Goal: Check status: Check status

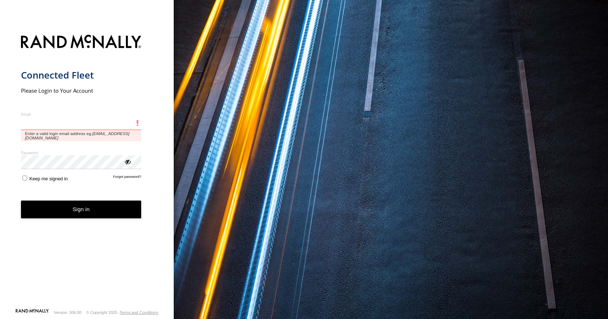
type input "**********"
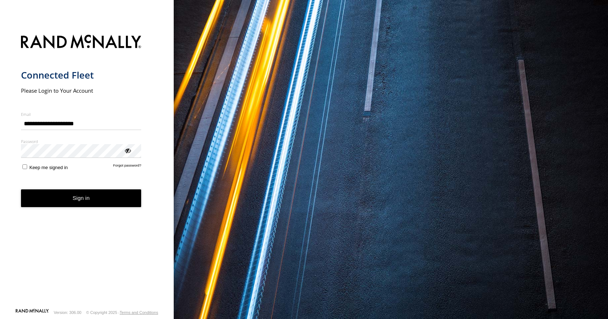
click at [64, 194] on form "**********" at bounding box center [87, 169] width 132 height 278
click at [64, 199] on button "Sign in" at bounding box center [81, 198] width 121 height 18
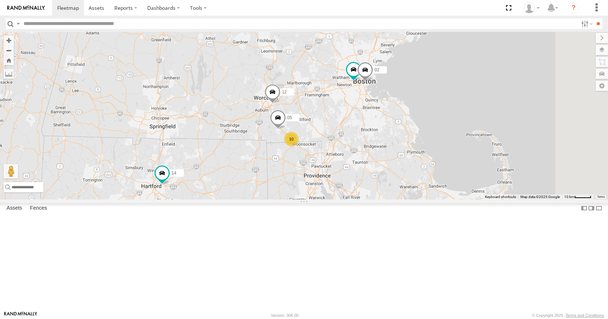
drag, startPoint x: 514, startPoint y: 77, endPoint x: 453, endPoint y: 175, distance: 115.4
click at [453, 175] on div "11 03 35 08 04 10 14 33 12 05 02" at bounding box center [304, 115] width 608 height 167
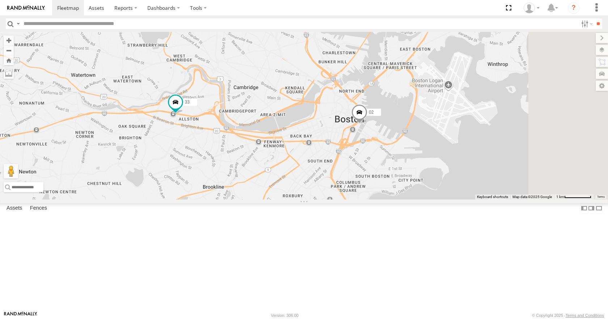
drag, startPoint x: 417, startPoint y: 147, endPoint x: 391, endPoint y: 178, distance: 40.6
click at [391, 178] on div "11 03 35 08 04 14 33 12 05 02" at bounding box center [304, 115] width 608 height 167
drag, startPoint x: 391, startPoint y: 178, endPoint x: 380, endPoint y: 183, distance: 11.4
click at [380, 183] on div "11 03 35 08 04 14 33 12 05 02" at bounding box center [304, 115] width 608 height 167
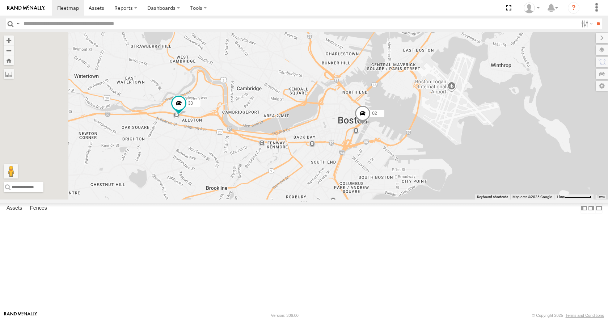
drag, startPoint x: 346, startPoint y: 171, endPoint x: 370, endPoint y: 176, distance: 24.6
click at [370, 176] on div "11 03 35 08 04 14 33 12 05 02" at bounding box center [304, 115] width 608 height 167
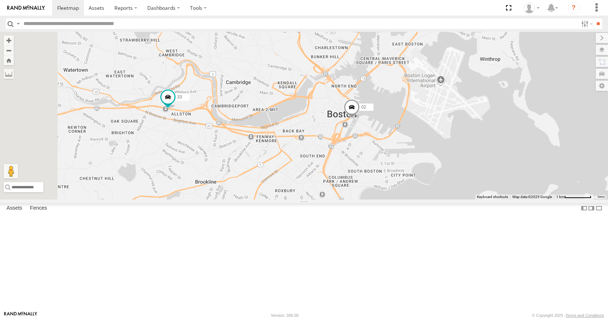
drag, startPoint x: 348, startPoint y: 159, endPoint x: 333, endPoint y: 151, distance: 16.5
click at [333, 151] on div "11 03 35 08 04 14 33 12 05 02" at bounding box center [304, 115] width 608 height 167
drag, startPoint x: 330, startPoint y: 134, endPoint x: 335, endPoint y: 128, distance: 7.4
click at [335, 128] on div "11 03 35 08 04 14 33 12 05 02" at bounding box center [304, 115] width 608 height 167
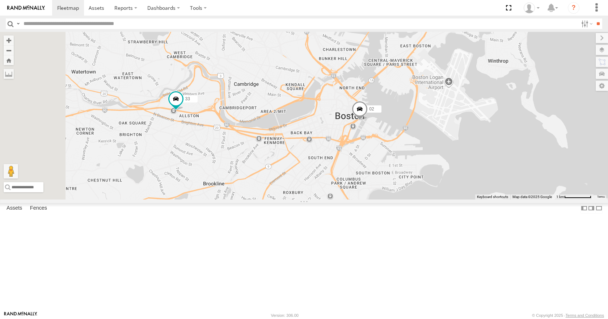
drag, startPoint x: 335, startPoint y: 141, endPoint x: 339, endPoint y: 148, distance: 8.4
click at [339, 148] on div "11 03 35 08 04 14 33 12 05 02" at bounding box center [304, 115] width 608 height 167
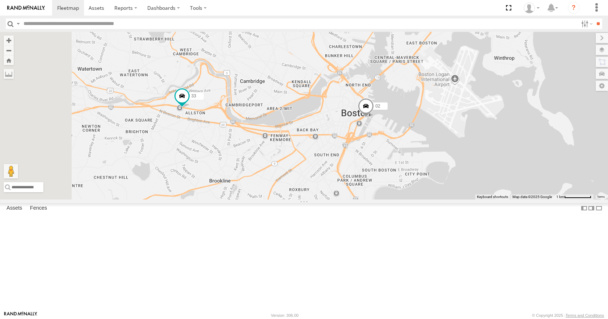
drag, startPoint x: 333, startPoint y: 128, endPoint x: 341, endPoint y: 124, distance: 8.9
click at [341, 124] on div "11 03 35 08 04 14 33 12 05 02" at bounding box center [304, 115] width 608 height 167
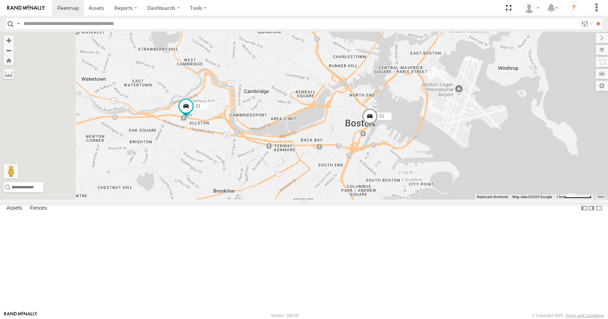
drag, startPoint x: 346, startPoint y: 147, endPoint x: 351, endPoint y: 161, distance: 14.5
click at [351, 161] on div "11 03 35 08 04 14 33 12 05 02" at bounding box center [304, 115] width 608 height 167
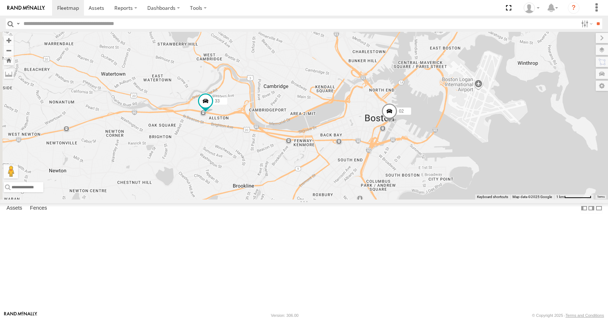
drag, startPoint x: 342, startPoint y: 136, endPoint x: 363, endPoint y: 131, distance: 21.0
click at [363, 131] on div "11 03 35 08 04 14 33 12 05 02" at bounding box center [304, 115] width 608 height 167
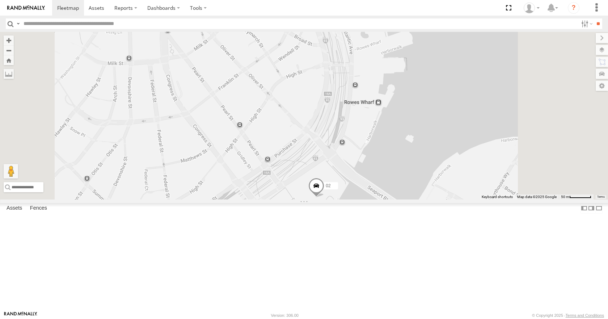
drag, startPoint x: 445, startPoint y: 274, endPoint x: 431, endPoint y: 175, distance: 100.2
click at [431, 175] on div "11 03 35 08 04 14 33 12 05 02" at bounding box center [304, 115] width 608 height 167
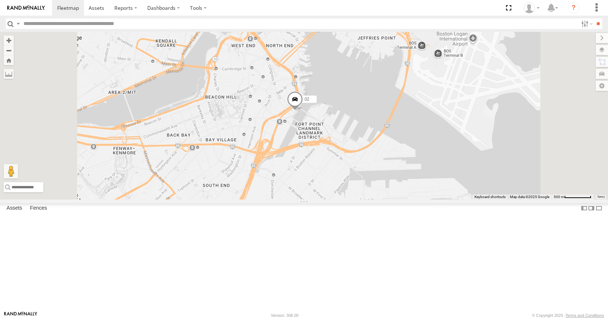
drag, startPoint x: 357, startPoint y: 273, endPoint x: 367, endPoint y: 165, distance: 108.0
click at [367, 165] on div "11 03 35 08 04 14 33 12 05 02" at bounding box center [304, 115] width 608 height 167
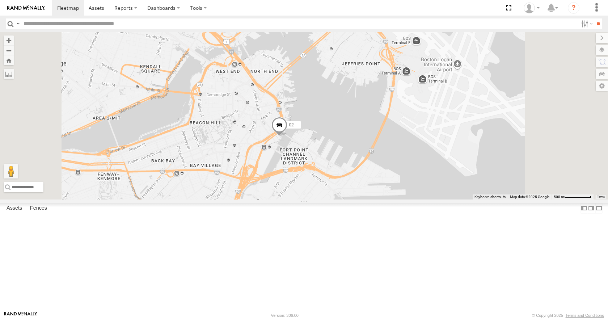
drag, startPoint x: 367, startPoint y: 165, endPoint x: 351, endPoint y: 192, distance: 30.9
click at [351, 192] on div "11 03 35 08 04 14 33 12 05 02" at bounding box center [304, 115] width 608 height 167
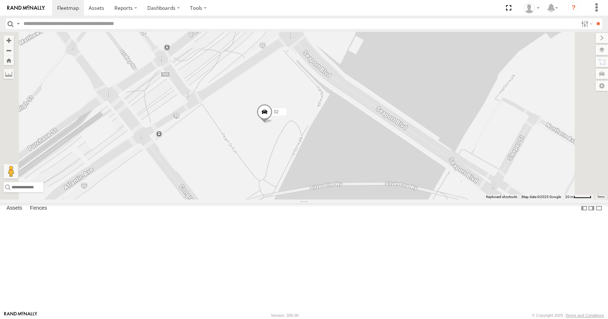
drag, startPoint x: 351, startPoint y: 180, endPoint x: 368, endPoint y: 183, distance: 17.3
click at [368, 183] on div "11 03 35 08 04 14 33 12 05 02" at bounding box center [304, 115] width 608 height 167
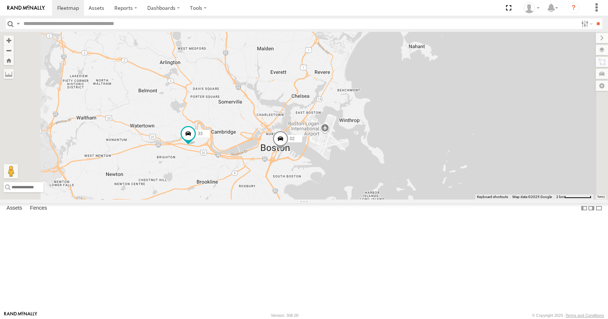
drag, startPoint x: 318, startPoint y: 201, endPoint x: 365, endPoint y: 200, distance: 47.1
click at [365, 199] on div "11 03 35 08 04 14 33 12 05 02" at bounding box center [304, 115] width 608 height 167
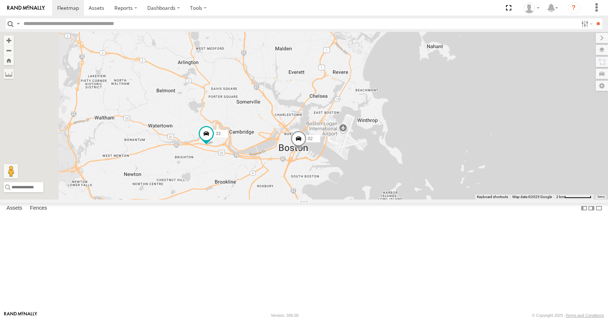
drag, startPoint x: 369, startPoint y: 183, endPoint x: 378, endPoint y: 184, distance: 9.5
click at [378, 184] on div "11 03 35 08 04 14 33 12 05 02" at bounding box center [304, 115] width 608 height 167
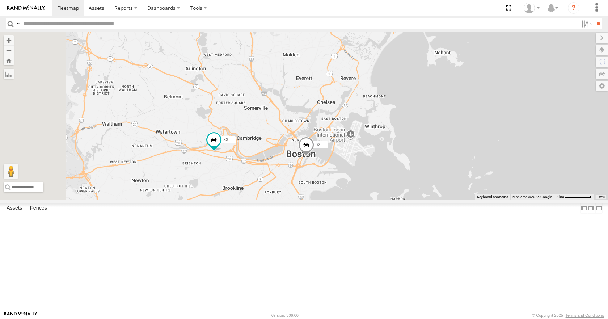
drag, startPoint x: 382, startPoint y: 163, endPoint x: 394, endPoint y: 171, distance: 14.2
click at [394, 171] on div "11 03 35 08 04 14 33 12 05 02" at bounding box center [304, 115] width 608 height 167
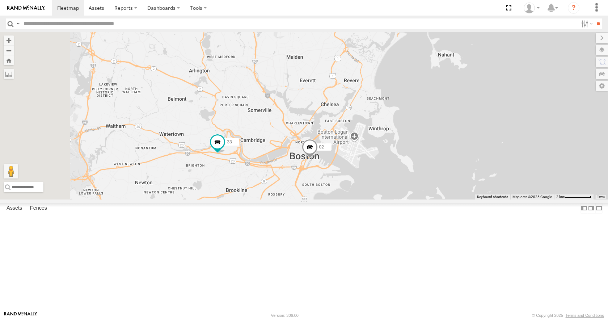
drag, startPoint x: 424, startPoint y: 153, endPoint x: 436, endPoint y: 161, distance: 13.8
click at [436, 161] on div "11 03 35 08 04 14 33 12 05 02" at bounding box center [304, 115] width 608 height 167
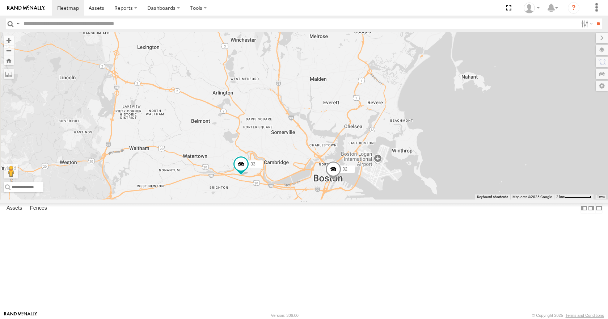
drag, startPoint x: 454, startPoint y: 137, endPoint x: 466, endPoint y: 150, distance: 17.7
click at [466, 150] on div "11 03 35 08 04 14 33 12 05 02" at bounding box center [304, 115] width 608 height 167
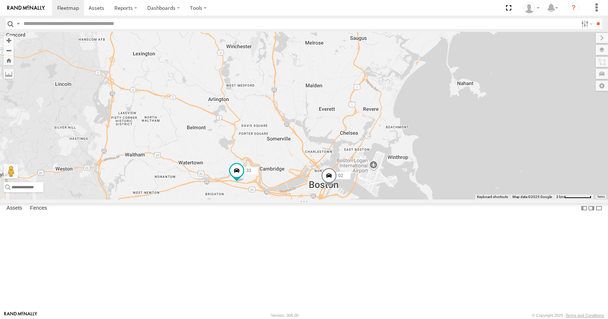
drag, startPoint x: 427, startPoint y: 149, endPoint x: 421, endPoint y: 158, distance: 10.4
click at [421, 158] on div "11 03 35 08 04 14 33 12 05 02" at bounding box center [304, 115] width 608 height 167
drag, startPoint x: 401, startPoint y: 132, endPoint x: 399, endPoint y: 147, distance: 15.7
click at [399, 147] on div "11 03 35 08 04 14 33 12 05 02" at bounding box center [304, 115] width 608 height 167
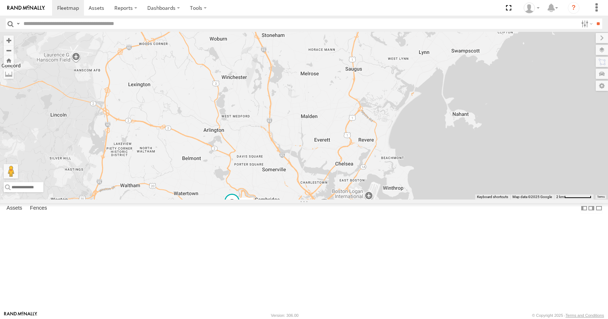
drag, startPoint x: 402, startPoint y: 102, endPoint x: 398, endPoint y: 120, distance: 18.5
click at [398, 120] on div "11 03 35 08 04 14 33 12 05 02" at bounding box center [304, 115] width 608 height 167
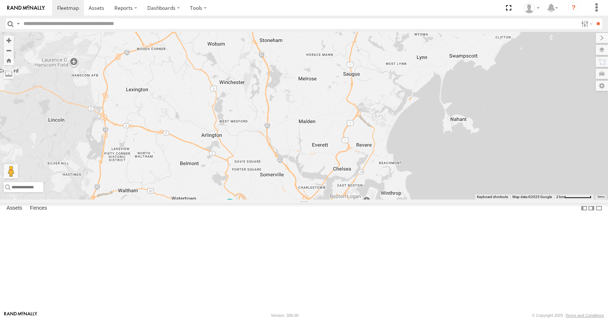
drag, startPoint x: 411, startPoint y: 100, endPoint x: 393, endPoint y: 98, distance: 17.8
click at [393, 98] on div "11 03 35 08 04 14 33 12 05 02" at bounding box center [304, 115] width 608 height 167
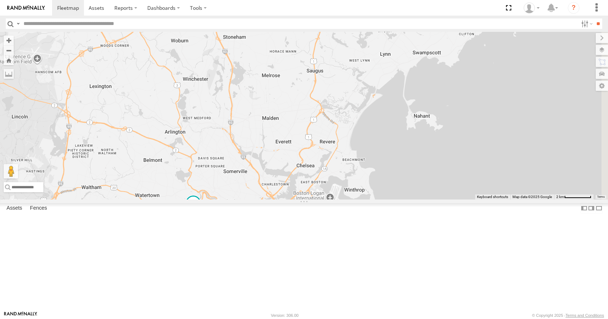
drag, startPoint x: 413, startPoint y: 117, endPoint x: 405, endPoint y: 117, distance: 7.3
click at [405, 117] on div "11 03 35 08 04 14 33 12 05 02" at bounding box center [304, 115] width 608 height 167
drag, startPoint x: 450, startPoint y: 107, endPoint x: 445, endPoint y: 108, distance: 4.6
click at [445, 108] on div "11 03 35 08 04 14 33 12 05 02" at bounding box center [304, 115] width 608 height 167
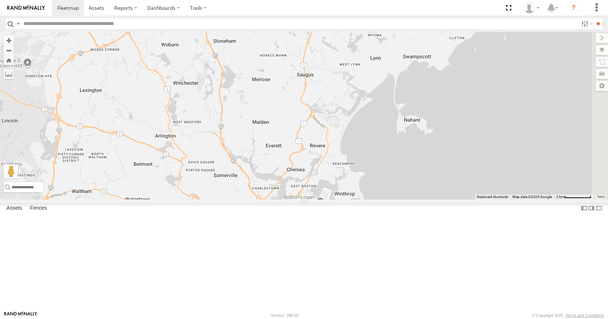
click at [460, 112] on div "11 03 35 08 04 14 33 12 05 02" at bounding box center [304, 115] width 608 height 167
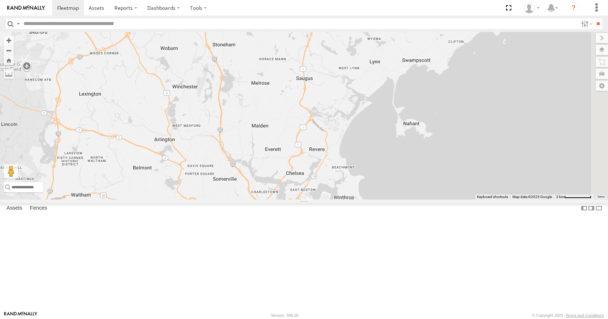
drag, startPoint x: 464, startPoint y: 87, endPoint x: 464, endPoint y: 93, distance: 6.2
click at [464, 93] on div "11 03 35 08 04 14 33 12 05 02" at bounding box center [304, 115] width 608 height 167
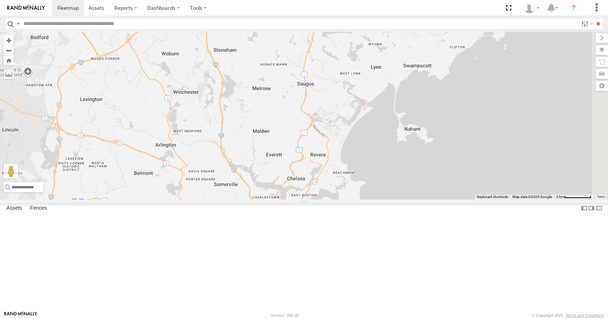
drag, startPoint x: 497, startPoint y: 106, endPoint x: 502, endPoint y: 128, distance: 22.2
click at [502, 128] on div "11 03 35 08 04 14 33 12 05 02" at bounding box center [304, 115] width 608 height 167
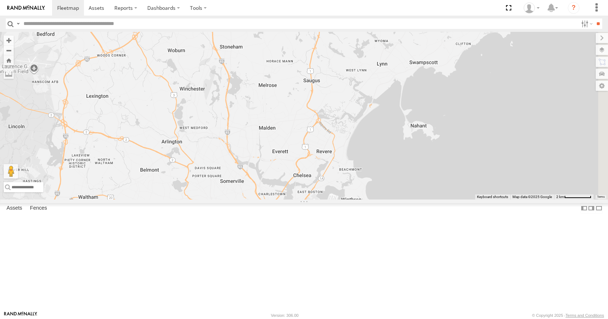
drag, startPoint x: 515, startPoint y: 228, endPoint x: 511, endPoint y: 185, distance: 42.9
click at [511, 185] on div "11 03 35 08 04 14 33 12 05 02" at bounding box center [304, 115] width 608 height 167
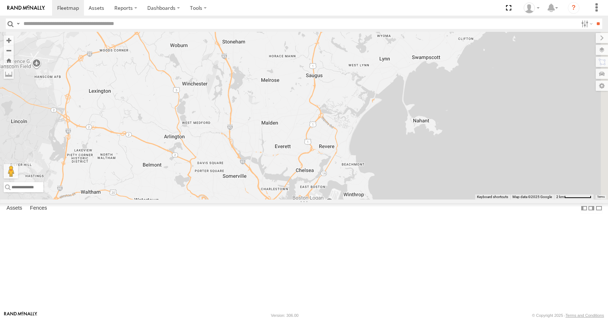
drag, startPoint x: 514, startPoint y: 169, endPoint x: 507, endPoint y: 183, distance: 14.7
click at [518, 163] on div "11 03 35 08 04 14 33 12 05 02" at bounding box center [304, 115] width 608 height 167
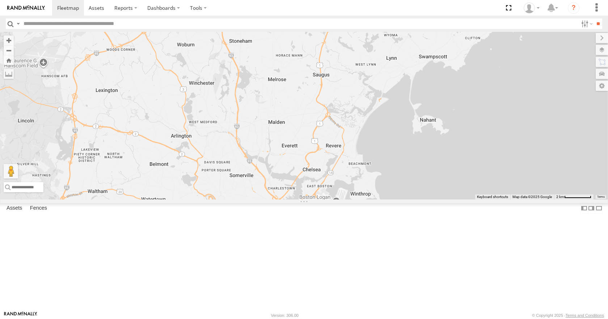
drag, startPoint x: 506, startPoint y: 186, endPoint x: 515, endPoint y: 185, distance: 9.1
click at [515, 185] on div "11 03 35 08 04 14 33 12 05 02" at bounding box center [304, 115] width 608 height 167
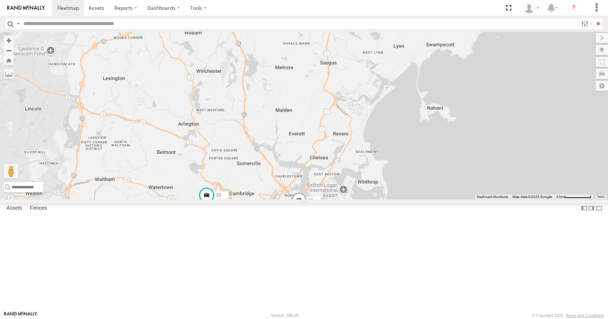
drag
click at [524, 144] on div "11 03 35 08 04 14 33 12 05 02" at bounding box center [304, 115] width 608 height 167
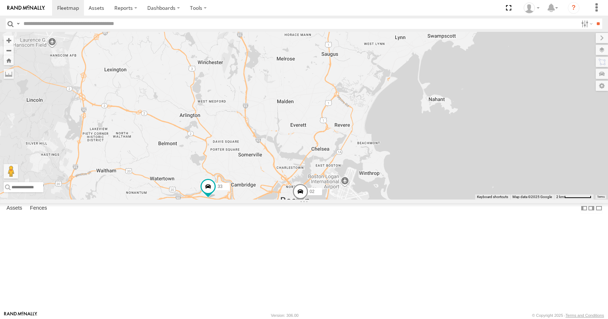
click at [528, 129] on div "11 03 35 08 04 14 33 12 05 02" at bounding box center [304, 115] width 608 height 167
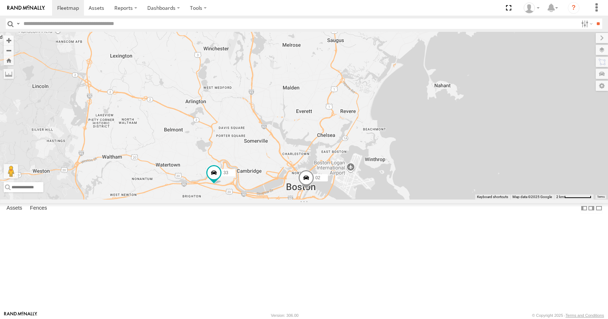
click at [534, 149] on div "11 03 35 08 04 14 33 12 05 02" at bounding box center [304, 115] width 608 height 167
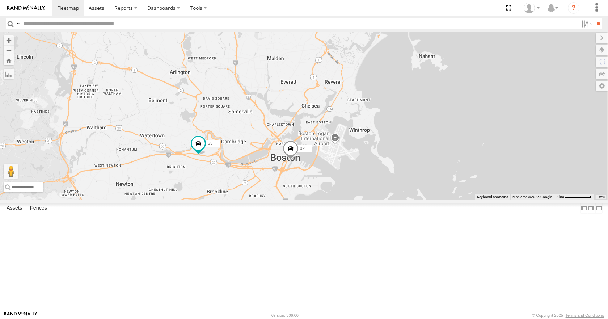
click at [516, 102] on div "11 03 35 08 04 14 33 12 05 02" at bounding box center [304, 115] width 608 height 167
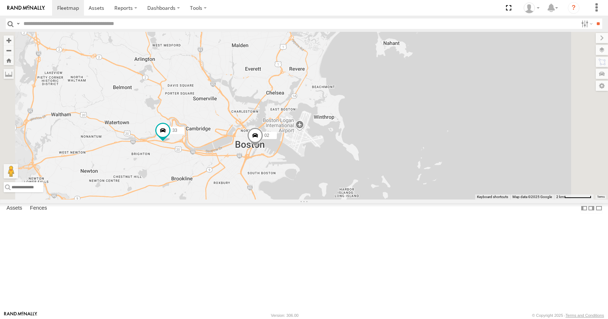
click at [331, 199] on div "11 03 35 08 04 14 33 12 05 02" at bounding box center [304, 115] width 608 height 167
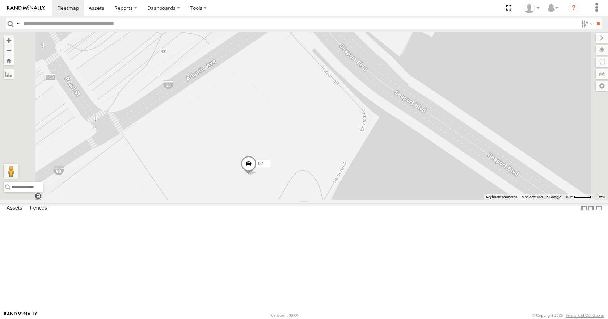
drag, startPoint x: 344, startPoint y: 272, endPoint x: 389, endPoint y: 156, distance: 124.5
click at [389, 156] on div "11 03 35 08 04 14 33 12 05 02" at bounding box center [304, 115] width 608 height 167
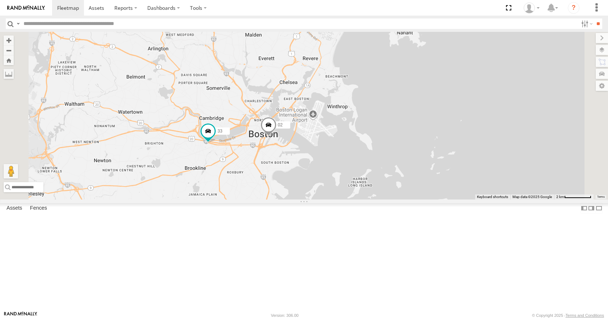
drag, startPoint x: 347, startPoint y: 221, endPoint x: 343, endPoint y: 193, distance: 28.5
click at [343, 193] on div "11 03 35 08 04 14 33 12 05 02" at bounding box center [304, 115] width 608 height 167
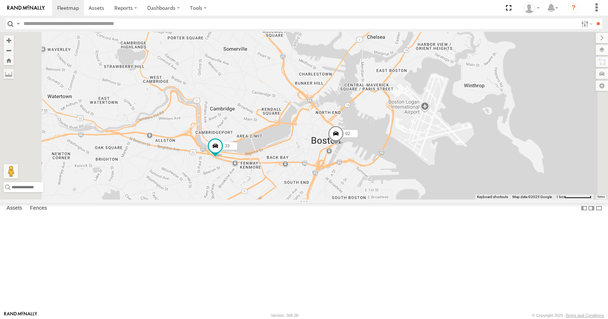
drag, startPoint x: 343, startPoint y: 193, endPoint x: 394, endPoint y: 205, distance: 52.4
click at [394, 199] on div "11 03 35 08 04 14 33 12 05 02" at bounding box center [304, 115] width 608 height 167
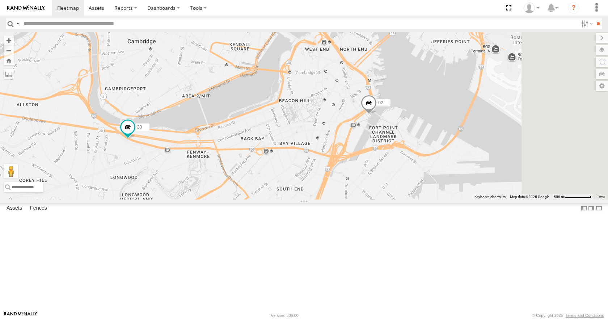
drag, startPoint x: 408, startPoint y: 210, endPoint x: 367, endPoint y: 183, distance: 49.0
click at [367, 183] on div "11 03 35 08 04 14 33 12 05 02" at bounding box center [304, 115] width 608 height 167
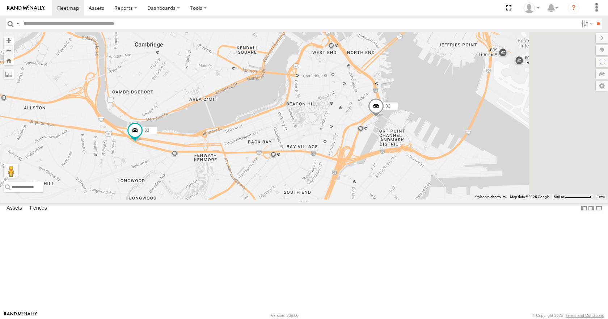
drag, startPoint x: 367, startPoint y: 183, endPoint x: 378, endPoint y: 187, distance: 12.0
click at [378, 187] on div "11 03 35 08 04 14 33 12 05 02" at bounding box center [304, 115] width 608 height 167
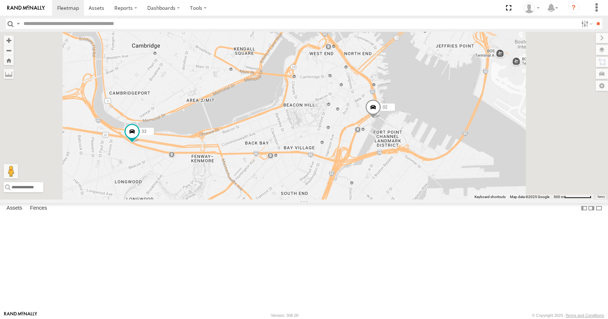
drag, startPoint x: 392, startPoint y: 144, endPoint x: 388, endPoint y: 145, distance: 4.1
click at [388, 145] on div "11 03 35 08 04 14 33 12 05 02" at bounding box center [304, 115] width 608 height 167
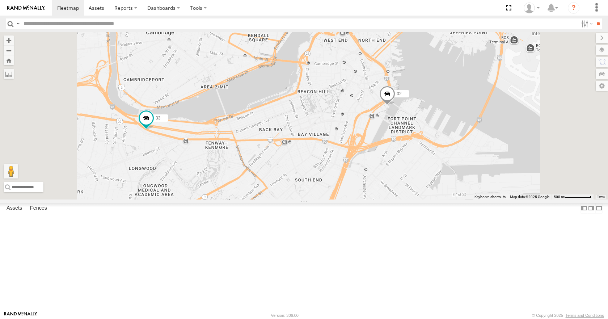
drag, startPoint x: 390, startPoint y: 151, endPoint x: 407, endPoint y: 137, distance: 22.6
click at [407, 137] on div "11 03 35 08 04 14 33 12 05 02" at bounding box center [304, 115] width 608 height 167
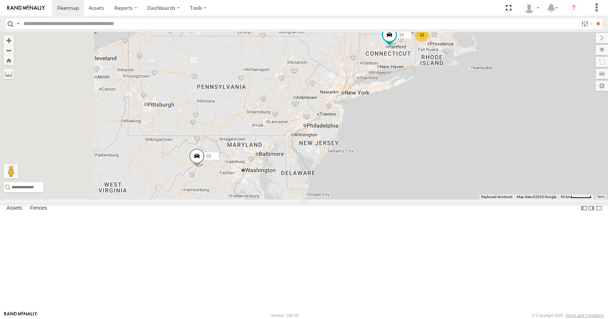
drag, startPoint x: 340, startPoint y: 247, endPoint x: 513, endPoint y: 103, distance: 225.0
click at [513, 105] on div "11 03 35 08 04 14 12 2" at bounding box center [304, 115] width 608 height 167
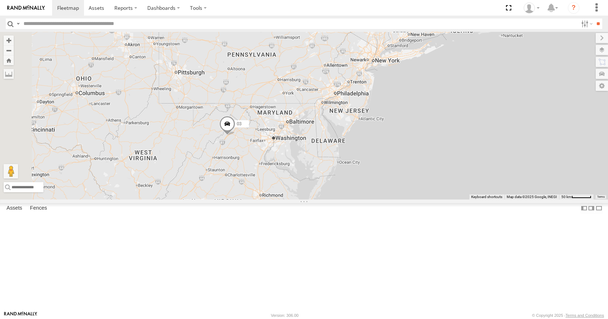
drag, startPoint x: 407, startPoint y: 119, endPoint x: 484, endPoint y: 121, distance: 77.2
click at [484, 121] on div "11 03 35 08 04 14 12 2 2" at bounding box center [304, 115] width 608 height 167
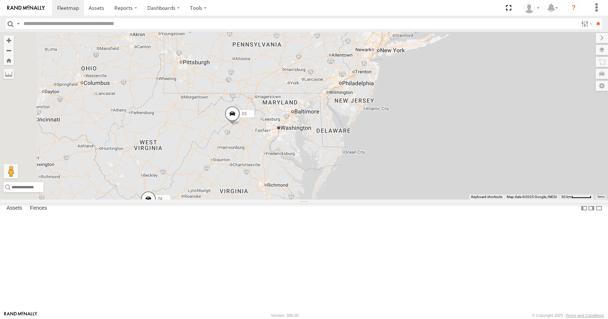
drag, startPoint x: 432, startPoint y: 158, endPoint x: 453, endPoint y: 109, distance: 52.4
click at [453, 109] on div "11 03 35 08 04 14 12 2 2" at bounding box center [304, 115] width 608 height 167
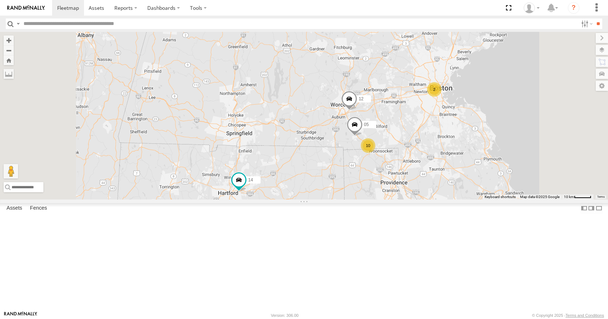
drag, startPoint x: 426, startPoint y: 257, endPoint x: 444, endPoint y: 187, distance: 72.6
click at [444, 187] on div "11 03 35 08 04 14 12 05 10 2" at bounding box center [304, 115] width 608 height 167
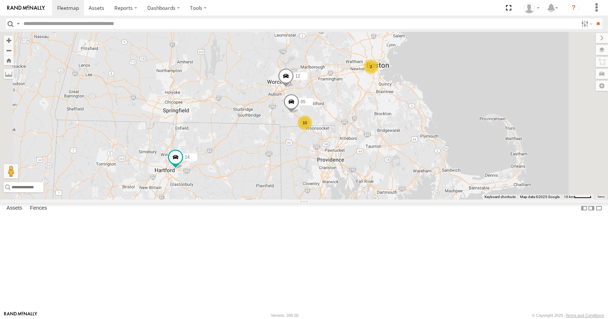
drag, startPoint x: 414, startPoint y: 202, endPoint x: 471, endPoint y: 172, distance: 64.5
click at [436, 174] on div "11 03 35 08 04 14 12 05 10 2" at bounding box center [304, 115] width 608 height 167
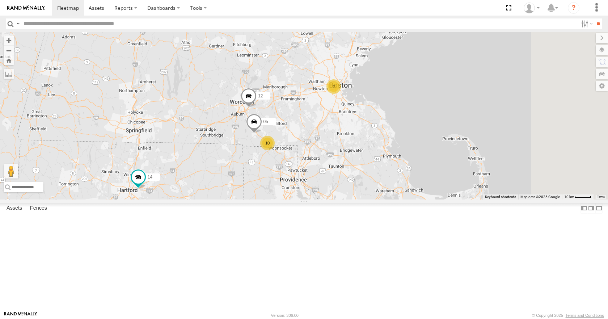
drag, startPoint x: 529, startPoint y: 88, endPoint x: 340, endPoint y: 127, distance: 193.1
click at [340, 127] on div "11 03 35 08 04 14 12 05 10 2" at bounding box center [304, 115] width 608 height 167
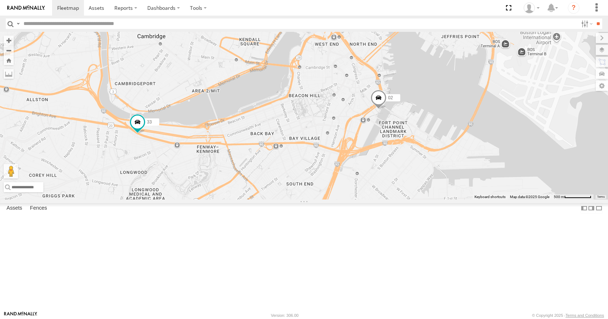
drag, startPoint x: 351, startPoint y: 147, endPoint x: 427, endPoint y: 169, distance: 79.6
click at [427, 169] on div "11 03 35 08 04 14 12 05 33 02" at bounding box center [304, 115] width 608 height 167
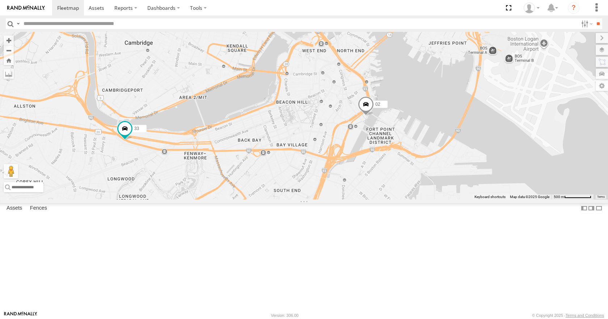
drag, startPoint x: 460, startPoint y: 167, endPoint x: 445, endPoint y: 175, distance: 16.2
click at [445, 175] on div "11 03 35 08 04 14 12 05 33 02" at bounding box center [304, 115] width 608 height 167
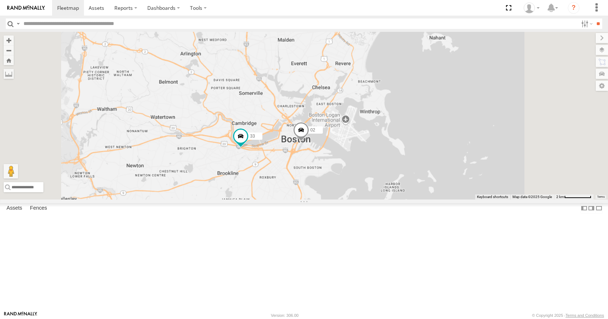
drag, startPoint x: 408, startPoint y: 253, endPoint x: 380, endPoint y: 189, distance: 69.6
click at [380, 189] on div "11 03 35 08 04 14 12 05 33 02" at bounding box center [304, 115] width 608 height 167
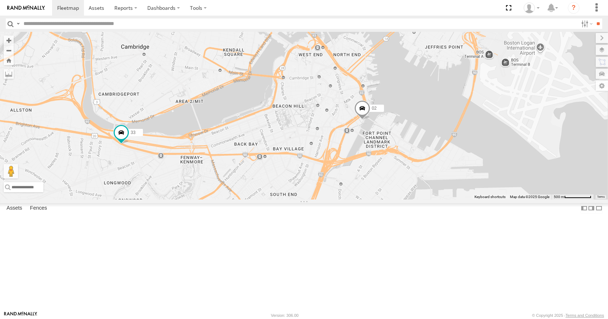
drag, startPoint x: 389, startPoint y: 200, endPoint x: 442, endPoint y: 185, distance: 55.2
click at [442, 185] on div "11 03 35 08 04 14 12 05 33 02" at bounding box center [304, 115] width 608 height 167
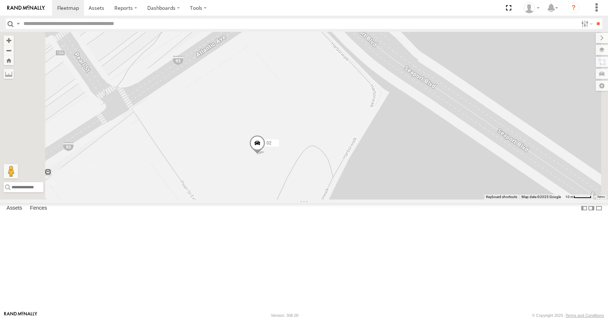
drag, startPoint x: 400, startPoint y: 206, endPoint x: 376, endPoint y: 177, distance: 37.8
click at [376, 177] on div "11 03 35 08 04 14 12 05 33 02" at bounding box center [304, 115] width 608 height 167
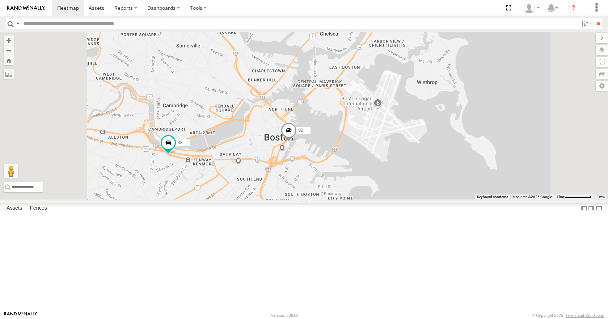
drag, startPoint x: 343, startPoint y: 187, endPoint x: 364, endPoint y: 202, distance: 26.1
click at [364, 199] on div "11 03 35 08 04 14 12 05 33 02" at bounding box center [304, 115] width 608 height 167
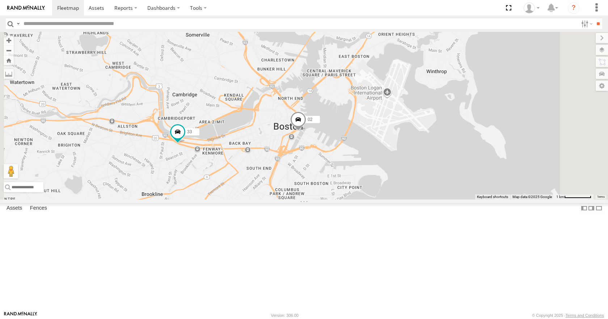
drag, startPoint x: 360, startPoint y: 204, endPoint x: 371, endPoint y: 193, distance: 15.6
click at [371, 193] on div "11 03 35 08 04 14 12 05 33 02" at bounding box center [304, 115] width 608 height 167
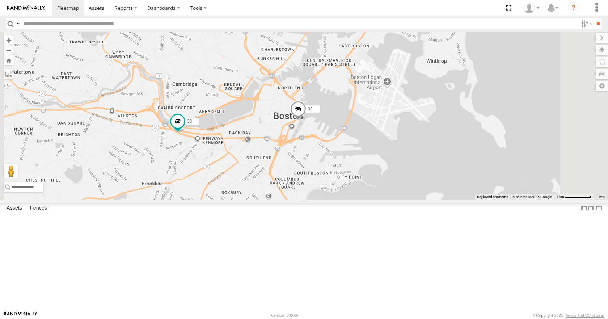
drag, startPoint x: 371, startPoint y: 183, endPoint x: 371, endPoint y: 170, distance: 13.4
click at [371, 170] on div "11 03 35 08 04 14 12 05 33 02" at bounding box center [304, 115] width 608 height 167
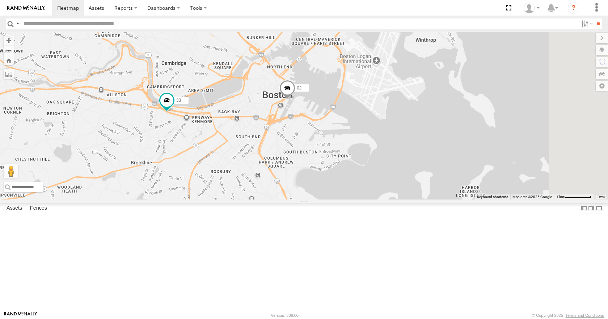
drag, startPoint x: 371, startPoint y: 168, endPoint x: 360, endPoint y: 151, distance: 19.8
click at [360, 151] on div "11 03 35 08 04 14 12 05 33 02" at bounding box center [304, 115] width 608 height 167
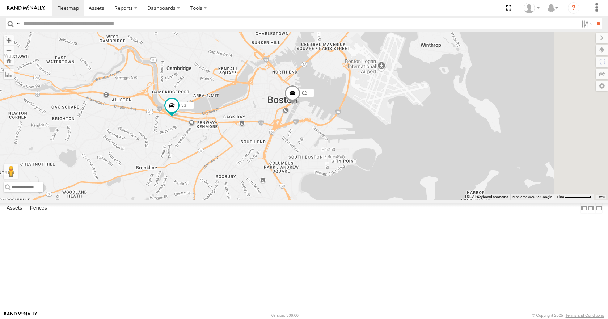
drag, startPoint x: 365, startPoint y: 131, endPoint x: 373, endPoint y: 138, distance: 10.2
click at [373, 138] on div "11 03 35 08 04 14 12 05 33 02" at bounding box center [304, 115] width 608 height 167
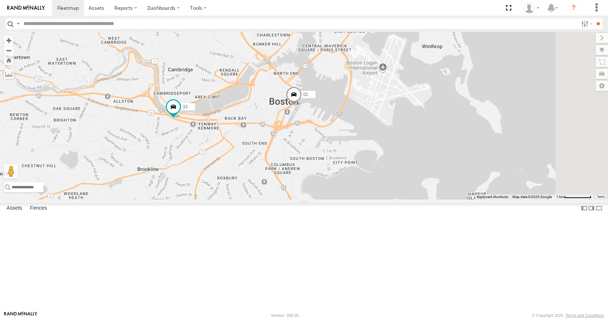
drag, startPoint x: 374, startPoint y: 131, endPoint x: 378, endPoint y: 132, distance: 4.8
click at [378, 132] on div "11 03 35 08 04 14 12 05 33 02" at bounding box center [304, 115] width 608 height 167
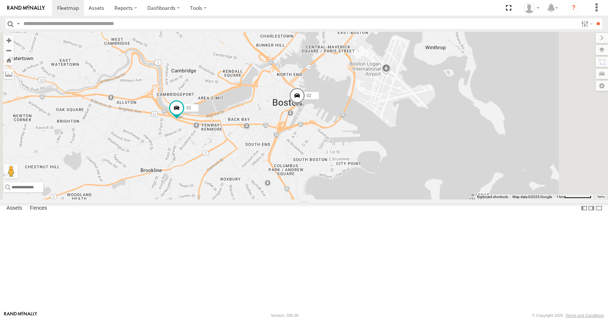
drag, startPoint x: 381, startPoint y: 130, endPoint x: 386, endPoint y: 131, distance: 4.8
click at [386, 131] on div "11 03 35 08 04 14 12 05 33 02" at bounding box center [304, 115] width 608 height 167
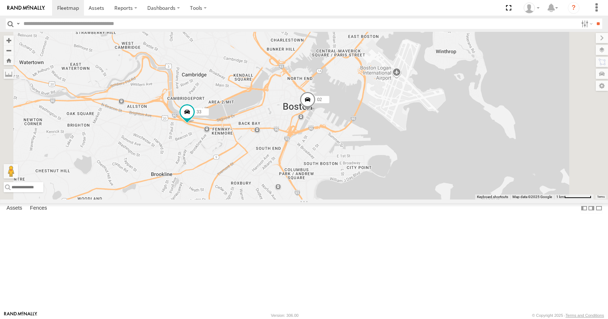
drag, startPoint x: 388, startPoint y: 131, endPoint x: 396, endPoint y: 135, distance: 8.9
click at [396, 135] on div "11 03 35 08 04 14 12 05 33 02" at bounding box center [304, 115] width 608 height 167
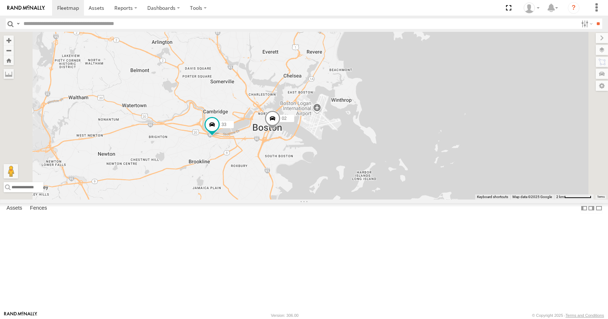
drag, startPoint x: 352, startPoint y: 241, endPoint x: 347, endPoint y: 183, distance: 58.5
click at [347, 183] on div "11 03 35 08 04 14 12 05 33 02" at bounding box center [304, 115] width 608 height 167
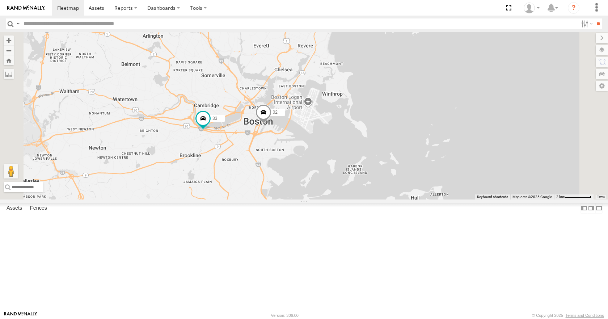
drag, startPoint x: 347, startPoint y: 183, endPoint x: 336, endPoint y: 177, distance: 12.0
click at [336, 177] on div "11 03 35 08 04 14 12 05 33 02" at bounding box center [304, 115] width 608 height 167
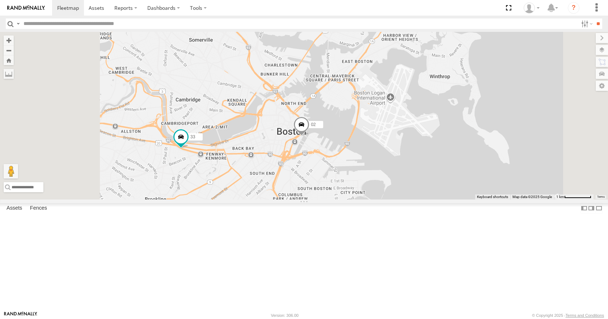
drag, startPoint x: 342, startPoint y: 177, endPoint x: 371, endPoint y: 186, distance: 30.1
click at [371, 186] on div "11 03 35 08 04 14 12 05 33 02" at bounding box center [304, 115] width 608 height 167
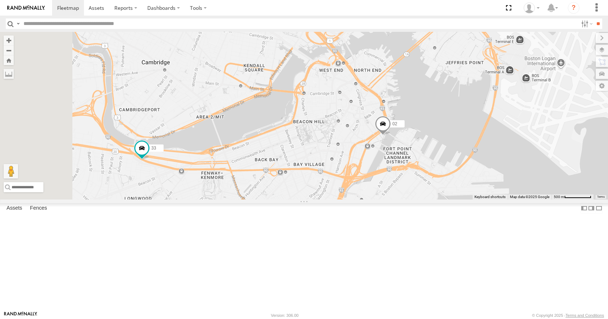
drag, startPoint x: 345, startPoint y: 189, endPoint x: 405, endPoint y: 182, distance: 60.8
click at [405, 182] on div "11 03 35 08 04 14 12 05 33 02" at bounding box center [304, 115] width 608 height 167
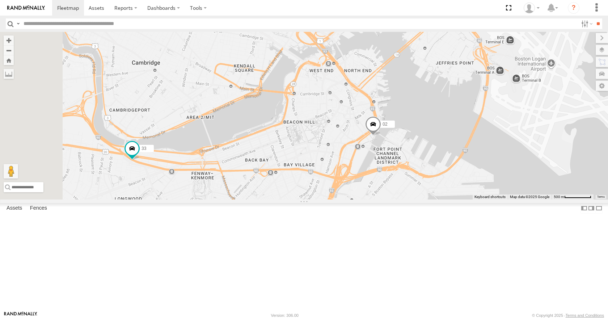
drag, startPoint x: 410, startPoint y: 176, endPoint x: 399, endPoint y: 176, distance: 10.9
click at [399, 176] on div "11 03 35 08 04 14 12 05 33 02" at bounding box center [304, 115] width 608 height 167
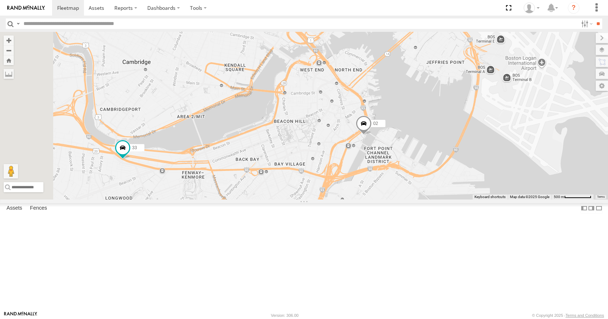
drag, startPoint x: 386, startPoint y: 177, endPoint x: 375, endPoint y: 176, distance: 10.9
click at [375, 176] on div "11 03 35 08 04 14 12 05 33 02" at bounding box center [304, 115] width 608 height 167
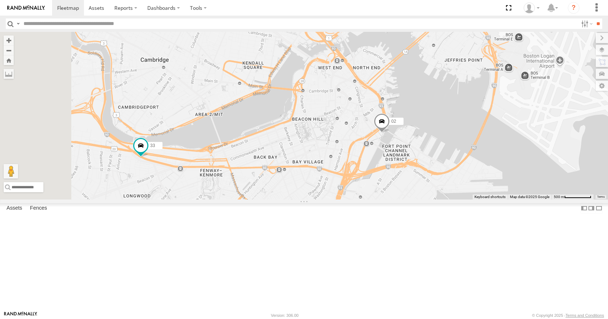
drag, startPoint x: 390, startPoint y: 176, endPoint x: 411, endPoint y: 174, distance: 21.5
click at [411, 174] on div "11 03 35 08 04 14 12 05 33 02" at bounding box center [304, 115] width 608 height 167
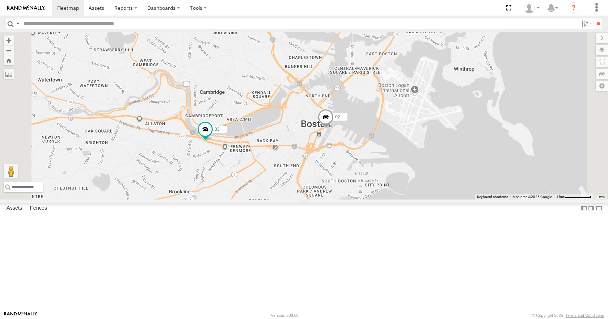
drag, startPoint x: 350, startPoint y: 172, endPoint x: 397, endPoint y: 173, distance: 46.7
click at [397, 173] on div "11 03 35 08 04 14 12 05 33 02" at bounding box center [304, 115] width 608 height 167
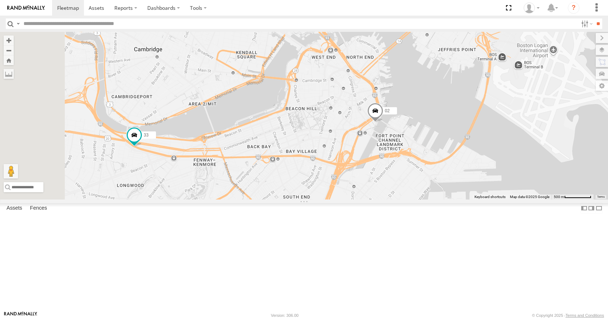
drag, startPoint x: 392, startPoint y: 173, endPoint x: 422, endPoint y: 155, distance: 35.5
click at [422, 155] on div "11 03 35 08 04 14 12 05 33 02" at bounding box center [304, 115] width 608 height 167
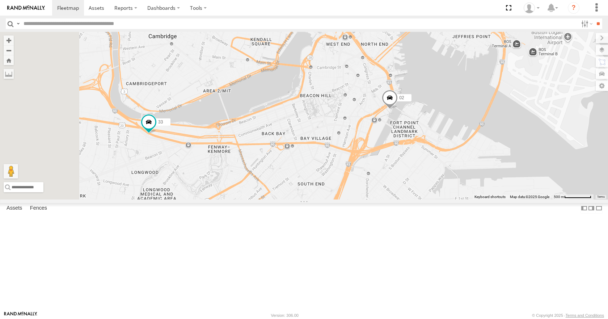
drag, startPoint x: 295, startPoint y: 194, endPoint x: 327, endPoint y: 197, distance: 32.7
click at [327, 197] on div "11 03 35 08 04 14 12 05 33 02" at bounding box center [304, 115] width 608 height 167
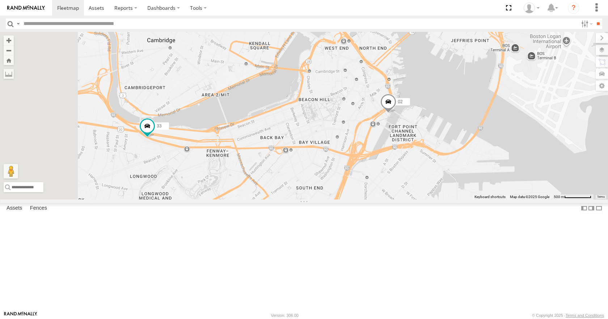
drag, startPoint x: 373, startPoint y: 187, endPoint x: 370, endPoint y: 193, distance: 6.0
click at [370, 193] on div "11 03 35 08 04 14 12 05 33 02" at bounding box center [304, 115] width 608 height 167
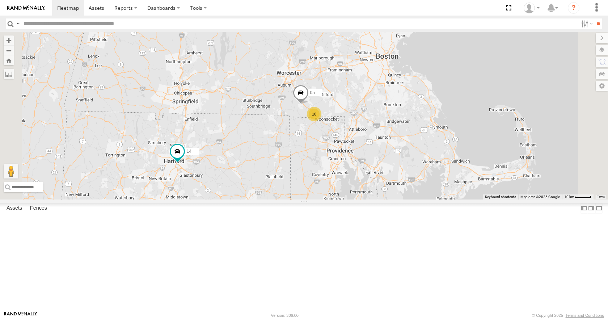
drag, startPoint x: 464, startPoint y: 102, endPoint x: 436, endPoint y: 247, distance: 146.8
click at [436, 199] on div "35 08 04 11 03 10 14 05" at bounding box center [304, 115] width 608 height 167
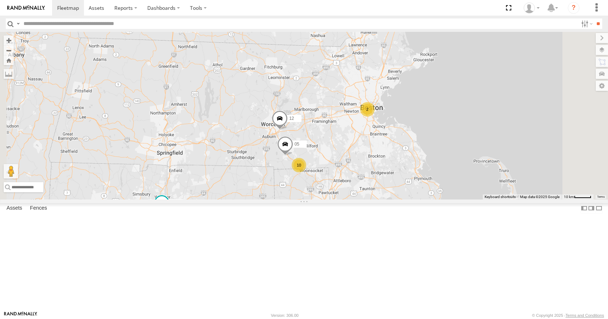
drag, startPoint x: 441, startPoint y: 148, endPoint x: 420, endPoint y: 200, distance: 55.8
click at [420, 199] on div "35 08 04 11 03 10 14 05 2 12" at bounding box center [304, 115] width 608 height 167
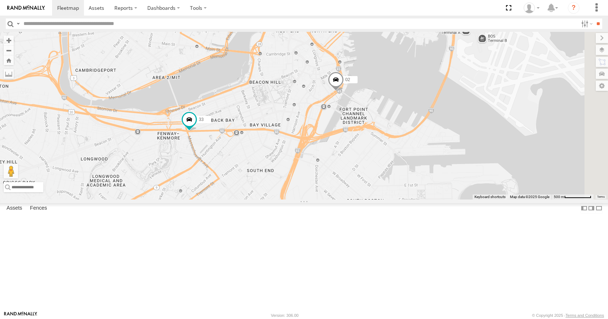
drag, startPoint x: 443, startPoint y: 205, endPoint x: 371, endPoint y: 153, distance: 89.0
click at [371, 153] on div "35 08 04 11 03 14 05 12 33 02" at bounding box center [304, 115] width 608 height 167
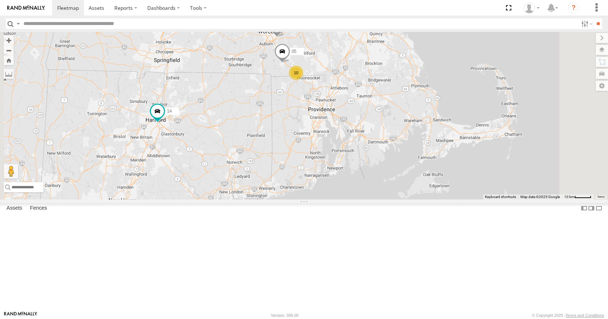
drag, startPoint x: 476, startPoint y: 64, endPoint x: 455, endPoint y: 146, distance: 85.0
click at [455, 146] on div "35 08 04 11 03 10 14 2 12 05" at bounding box center [304, 115] width 608 height 167
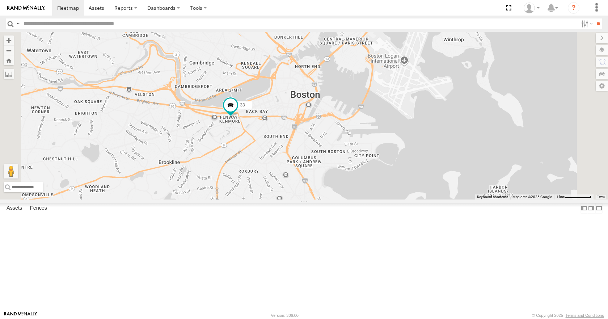
drag, startPoint x: 469, startPoint y: 72, endPoint x: 402, endPoint y: 213, distance: 155.7
click at [402, 199] on div "35 08 04 11 03 14 12 05 33" at bounding box center [304, 115] width 608 height 167
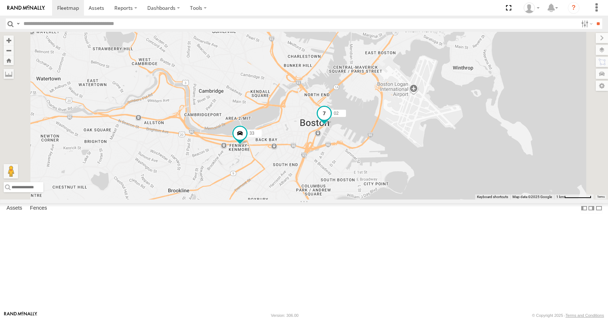
drag, startPoint x: 410, startPoint y: 137, endPoint x: 419, endPoint y: 168, distance: 32.4
click at [331, 120] on span at bounding box center [324, 113] width 13 height 13
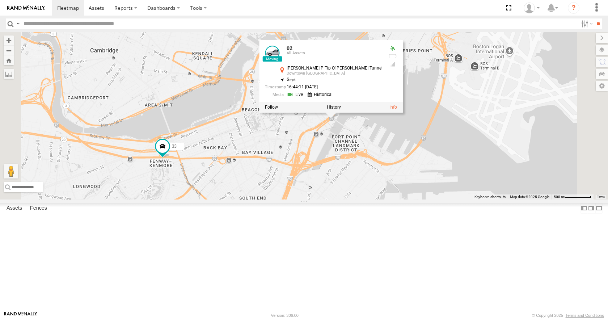
click at [415, 199] on div "35 08 04 11 03 14 12 05 33 02 02 All Assets [PERSON_NAME] P Tip O'[PERSON_NAME]…" at bounding box center [304, 115] width 608 height 167
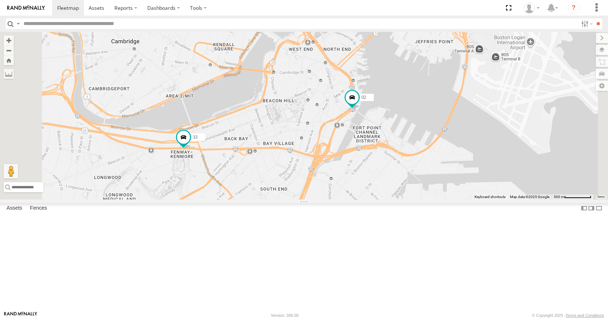
drag, startPoint x: 387, startPoint y: 187, endPoint x: 410, endPoint y: 177, distance: 24.3
click at [410, 177] on div "35 08 04 11 03 14 12 05 33 02" at bounding box center [304, 115] width 608 height 167
drag, startPoint x: 414, startPoint y: 154, endPoint x: 410, endPoint y: 147, distance: 8.1
click at [410, 147] on div "35 08 04 11 03 14 12 05 33 02" at bounding box center [304, 115] width 608 height 167
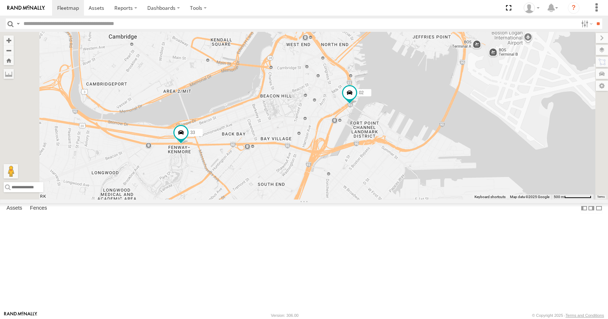
click at [424, 142] on div "35 08 04 11 03 14 12 05 33 02" at bounding box center [304, 115] width 608 height 167
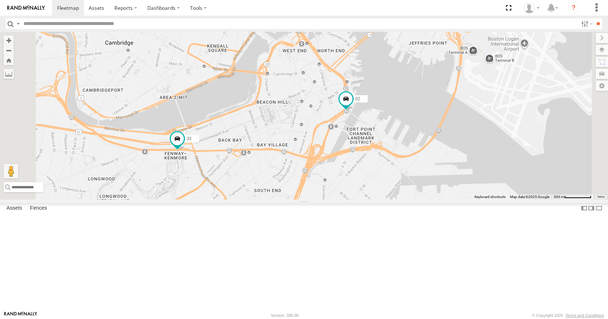
drag, startPoint x: 418, startPoint y: 122, endPoint x: 414, endPoint y: 130, distance: 9.3
click at [414, 130] on div "35 08 04 11 03 14 12 05 33 02" at bounding box center [304, 115] width 608 height 167
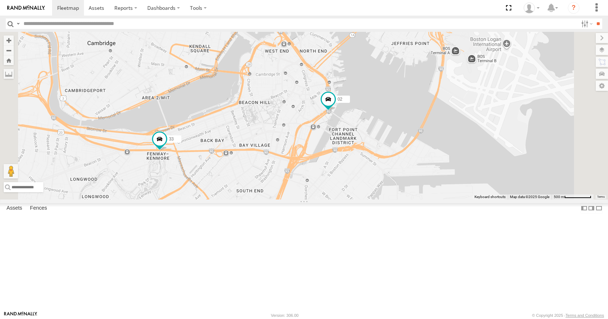
drag, startPoint x: 412, startPoint y: 140, endPoint x: 392, endPoint y: 141, distance: 19.6
click at [392, 141] on div "35 08 04 11 03 14 12 05 33 02" at bounding box center [304, 115] width 608 height 167
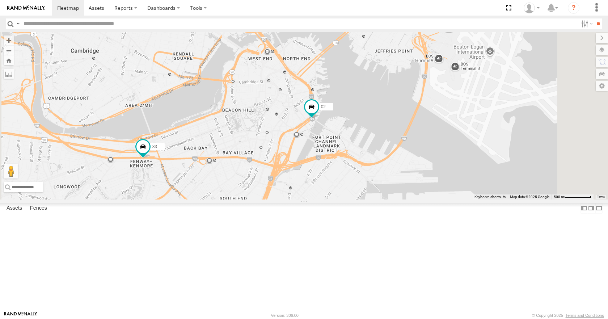
drag, startPoint x: 401, startPoint y: 135, endPoint x: 383, endPoint y: 142, distance: 19.4
click at [383, 142] on div "35 08 04 11 03 14 12 05 33 02" at bounding box center [304, 115] width 608 height 167
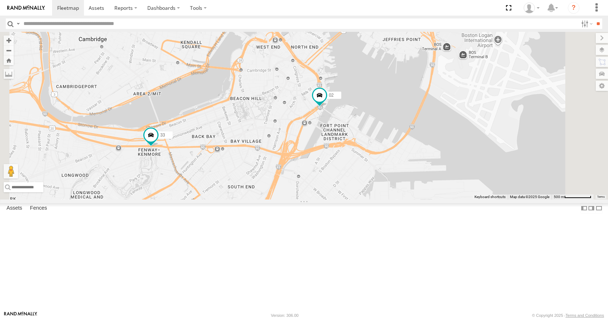
drag, startPoint x: 378, startPoint y: 145, endPoint x: 387, endPoint y: 133, distance: 14.6
click at [387, 133] on div "35 08 04 11 03 14 12 05 33 02" at bounding box center [304, 115] width 608 height 167
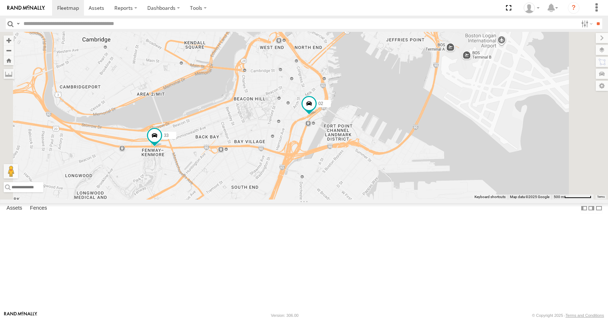
drag, startPoint x: 422, startPoint y: 168, endPoint x: 419, endPoint y: 129, distance: 39.2
click at [419, 129] on div "35 08 04 11 03 14 12 05 33 02" at bounding box center [304, 115] width 608 height 167
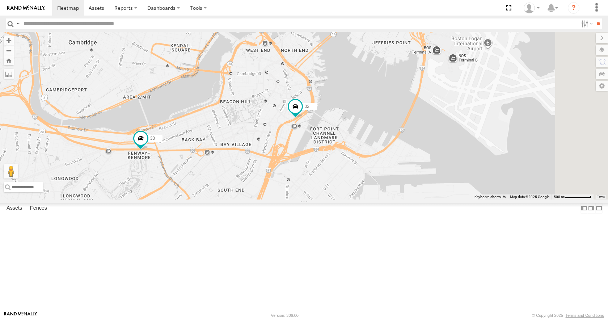
drag, startPoint x: 406, startPoint y: 96, endPoint x: 392, endPoint y: 99, distance: 14.3
click at [392, 99] on div "35 08 04 11 03 14 12 05 33 02" at bounding box center [304, 115] width 608 height 167
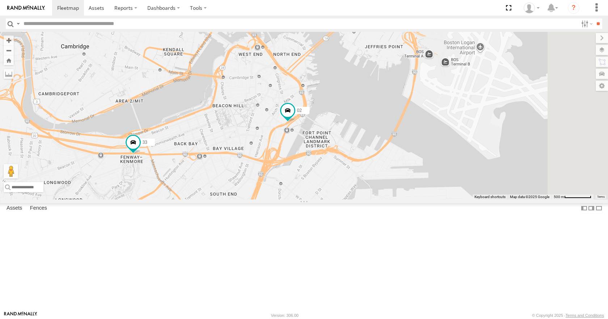
drag, startPoint x: 381, startPoint y: 114, endPoint x: 378, endPoint y: 119, distance: 5.2
click at [378, 119] on div "35 08 04 11 03 14 12 05 33 02" at bounding box center [304, 115] width 608 height 167
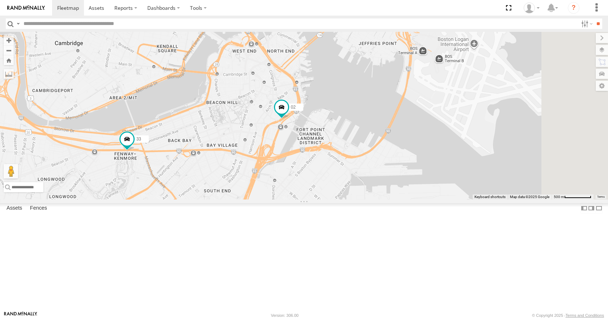
drag, startPoint x: 374, startPoint y: 110, endPoint x: 372, endPoint y: 99, distance: 11.4
click at [372, 99] on div "35 08 04 11 03 14 12 05 33 02" at bounding box center [304, 115] width 608 height 167
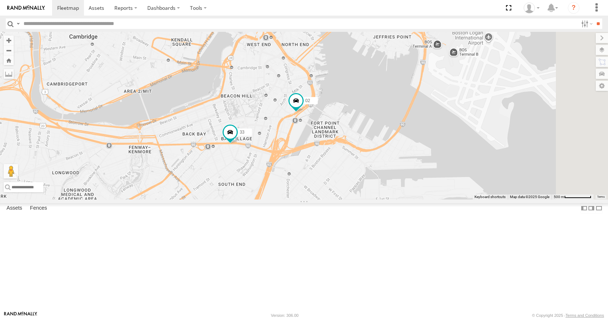
drag, startPoint x: 376, startPoint y: 116, endPoint x: 391, endPoint y: 110, distance: 16.9
click at [391, 110] on div "35 08 04 11 03 14 12 05 33 02" at bounding box center [304, 115] width 608 height 167
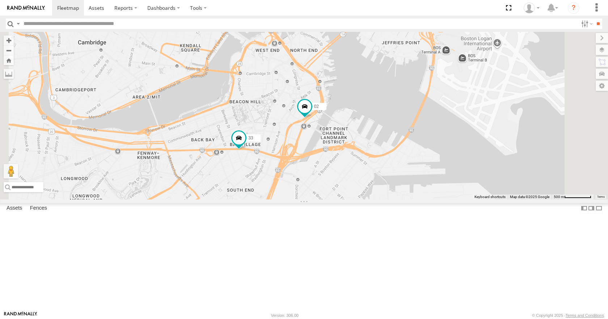
drag, startPoint x: 379, startPoint y: 92, endPoint x: 392, endPoint y: 101, distance: 16.1
click at [392, 101] on div "35 08 04 11 03 14 12 05 33 02" at bounding box center [304, 115] width 608 height 167
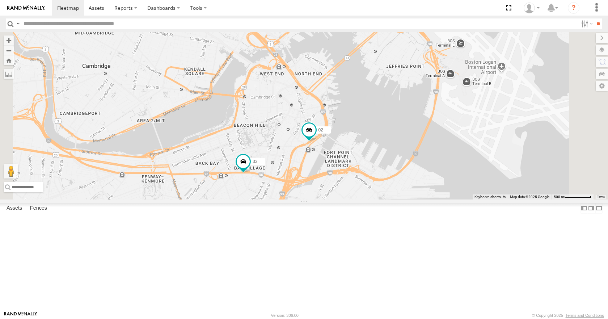
drag, startPoint x: 403, startPoint y: 119, endPoint x: 400, endPoint y: 135, distance: 15.8
click at [400, 135] on div "35 08 04 11 03 14 12 05 33 02" at bounding box center [304, 115] width 608 height 167
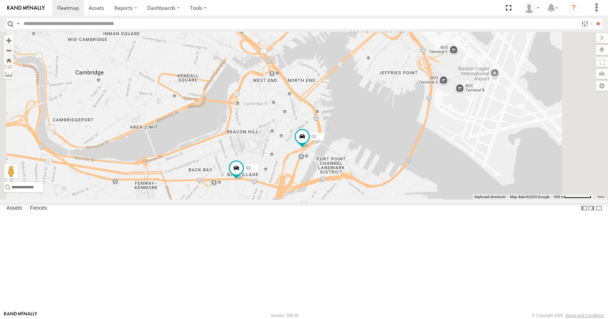
drag, startPoint x: 398, startPoint y: 127, endPoint x: 390, endPoint y: 133, distance: 9.6
click at [390, 133] on div "35 08 04 11 03 14 12 05 33 02" at bounding box center [304, 115] width 608 height 167
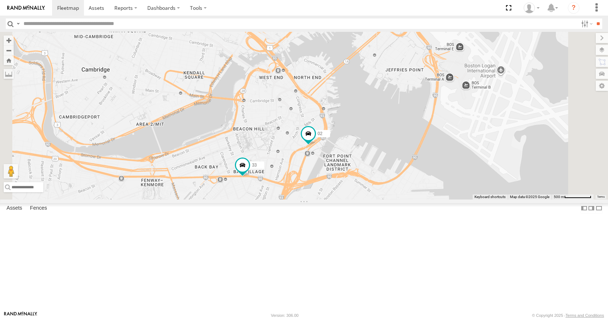
drag, startPoint x: 390, startPoint y: 125, endPoint x: 398, endPoint y: 120, distance: 9.4
click at [398, 120] on div "35 08 04 11 03 14 12 05 33 02" at bounding box center [304, 115] width 608 height 167
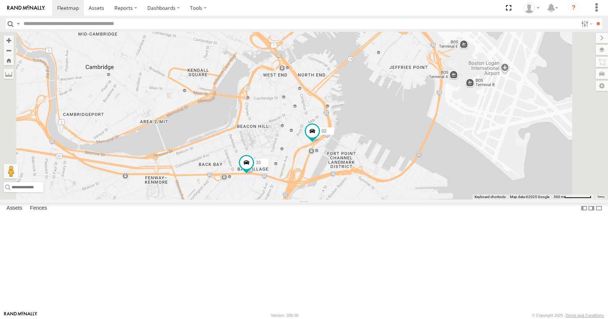
drag, startPoint x: 395, startPoint y: 147, endPoint x: 400, endPoint y: 144, distance: 6.2
click at [400, 144] on div "35 08 04 11 03 14 12 05 33 02" at bounding box center [304, 115] width 608 height 167
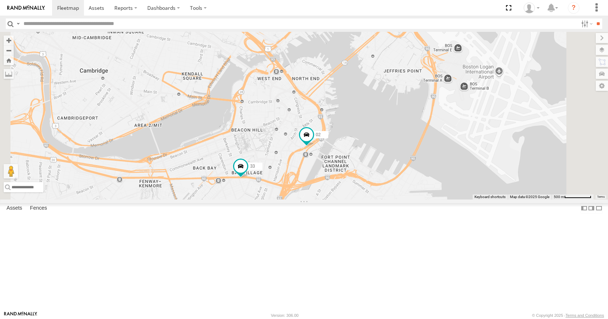
drag, startPoint x: 401, startPoint y: 121, endPoint x: 394, endPoint y: 126, distance: 8.8
click at [394, 126] on div "35 08 04 11 03 14 12 05 33 02" at bounding box center [304, 115] width 608 height 167
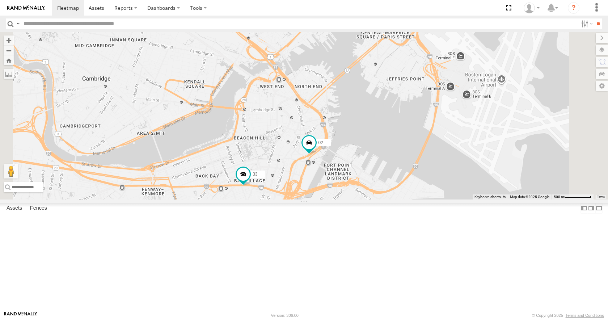
drag, startPoint x: 393, startPoint y: 151, endPoint x: 402, endPoint y: 163, distance: 14.6
click at [402, 163] on div "35 08 04 11 03 14 12 05 33 02" at bounding box center [304, 115] width 608 height 167
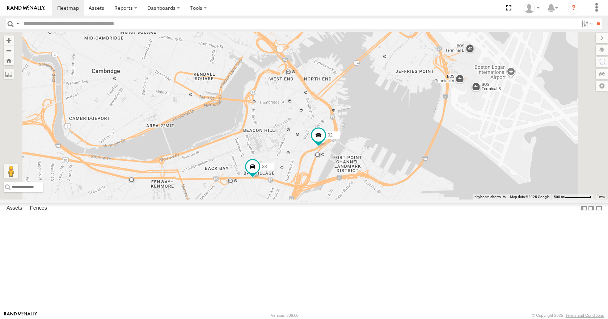
drag, startPoint x: 402, startPoint y: 136, endPoint x: 407, endPoint y: 122, distance: 14.5
click at [407, 122] on div "35 08 04 11 03 14 12 05 33 02" at bounding box center [304, 115] width 608 height 167
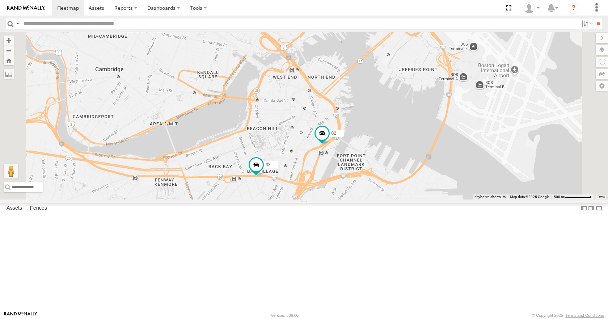
drag, startPoint x: 405, startPoint y: 146, endPoint x: 411, endPoint y: 143, distance: 6.5
click at [411, 143] on div "35 08 04 11 03 14 12 05 33 02" at bounding box center [304, 115] width 608 height 167
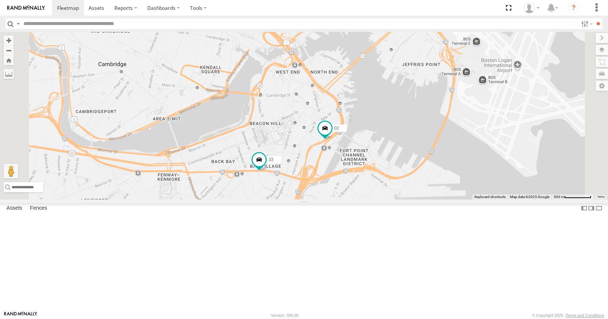
drag, startPoint x: 412, startPoint y: 124, endPoint x: 417, endPoint y: 114, distance: 11.0
click at [417, 114] on div "35 08 04 11 03 14 12 05 33 02" at bounding box center [304, 115] width 608 height 167
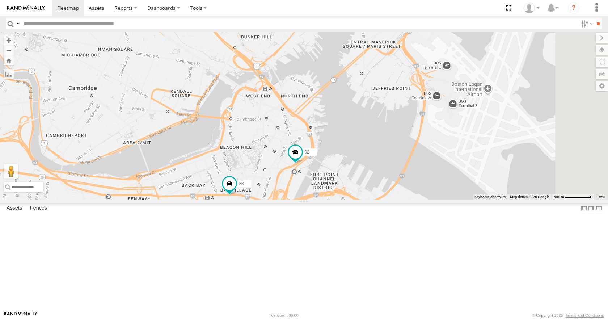
drag, startPoint x: 422, startPoint y: 116, endPoint x: 393, endPoint y: 139, distance: 37.1
click at [393, 139] on div "35 08 04 11 03 14 12 05 33 02" at bounding box center [304, 115] width 608 height 167
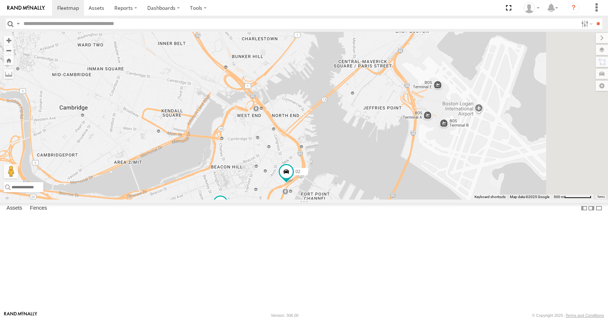
drag, startPoint x: 383, startPoint y: 160, endPoint x: 374, endPoint y: 181, distance: 22.2
click at [374, 181] on div "35 08 04 11 03 14 12 05 33 02" at bounding box center [304, 115] width 608 height 167
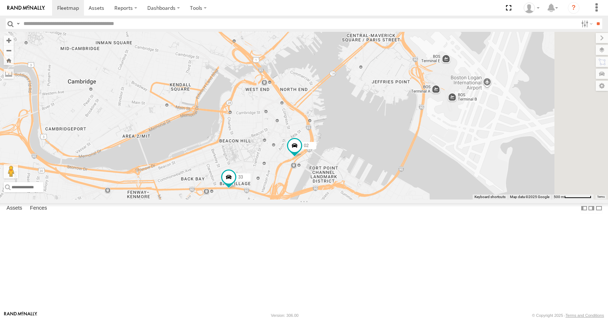
drag, startPoint x: 376, startPoint y: 164, endPoint x: 385, endPoint y: 137, distance: 28.5
click at [385, 137] on div "35 08 04 11 03 14 12 05 33 02" at bounding box center [304, 115] width 608 height 167
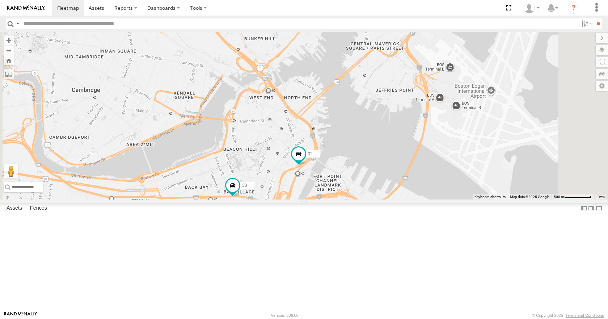
drag, startPoint x: 383, startPoint y: 158, endPoint x: 387, endPoint y: 169, distance: 12.6
click at [387, 169] on div "35 08 04 11 03 14 12 05 33 02" at bounding box center [304, 115] width 608 height 167
drag, startPoint x: 388, startPoint y: 143, endPoint x: 384, endPoint y: 150, distance: 7.5
click at [384, 150] on div "35 08 04 11 03 14 12 05 33 02" at bounding box center [304, 115] width 608 height 167
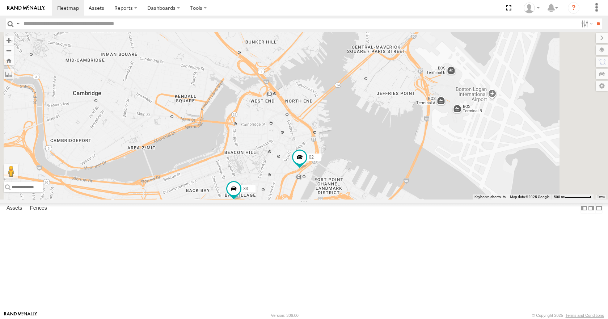
drag, startPoint x: 384, startPoint y: 166, endPoint x: 388, endPoint y: 164, distance: 5.2
click at [388, 164] on div "35 08 04 11 03 14 12 05 33 02" at bounding box center [304, 115] width 608 height 167
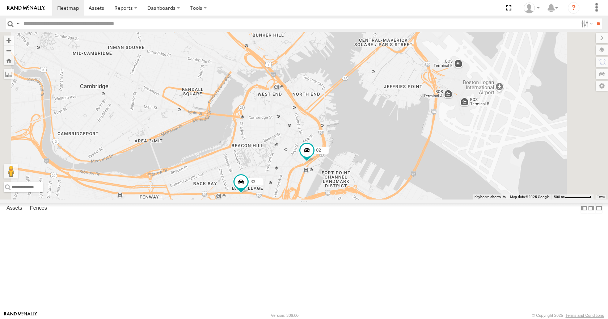
drag, startPoint x: 390, startPoint y: 150, endPoint x: 397, endPoint y: 142, distance: 10.5
click at [397, 142] on div "35 08 04 11 03 14 12 05 33 02" at bounding box center [304, 115] width 608 height 167
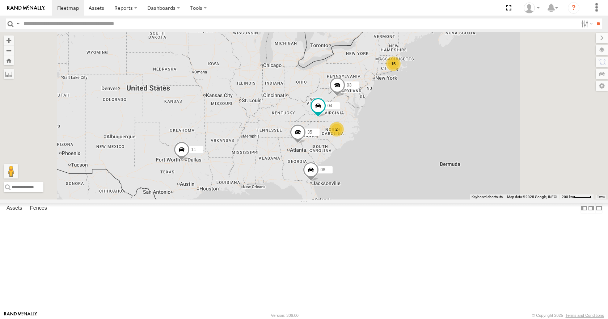
drag, startPoint x: 395, startPoint y: 159, endPoint x: 376, endPoint y: 166, distance: 20.5
click at [376, 166] on div "15 35 08 04 11 2 03" at bounding box center [304, 115] width 608 height 167
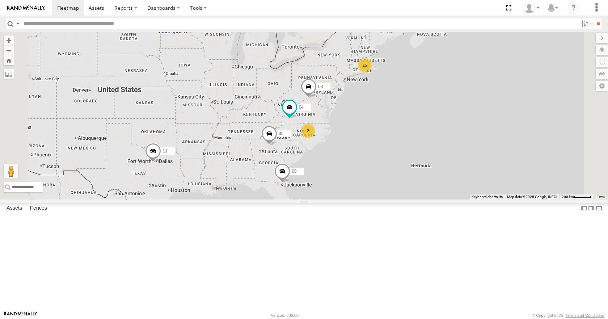
drag, startPoint x: 420, startPoint y: 127, endPoint x: 393, endPoint y: 127, distance: 27.2
click at [393, 127] on div "15 35 08 04 11 2 03" at bounding box center [304, 115] width 608 height 167
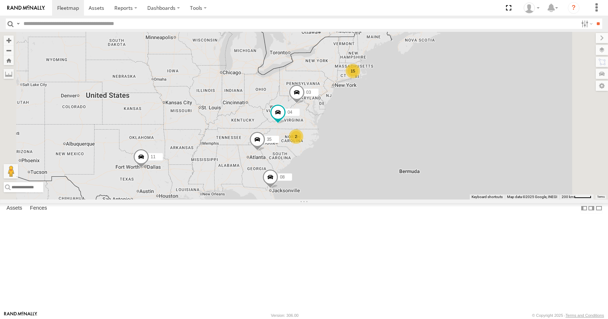
drag, startPoint x: 398, startPoint y: 152, endPoint x: 340, endPoint y: 165, distance: 60.0
click at [340, 165] on div "15 35 08 04 11 2 03" at bounding box center [304, 115] width 608 height 167
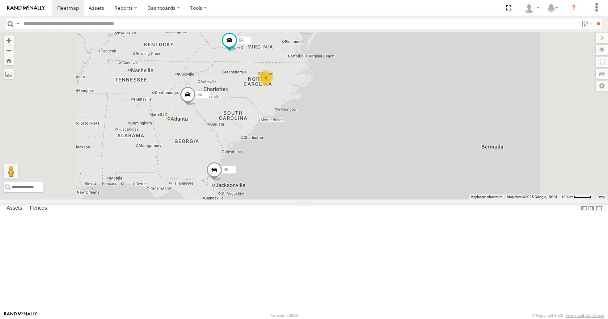
drag, startPoint x: 370, startPoint y: 198, endPoint x: 361, endPoint y: 226, distance: 30.1
click at [361, 199] on div "35 08 04 11 03 14 2" at bounding box center [304, 115] width 608 height 167
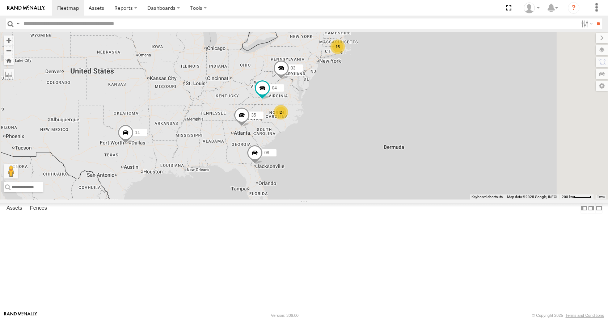
drag, startPoint x: 362, startPoint y: 215, endPoint x: 393, endPoint y: 200, distance: 34.8
click at [393, 199] on div "35 08 11 15 04 2 03" at bounding box center [304, 115] width 608 height 167
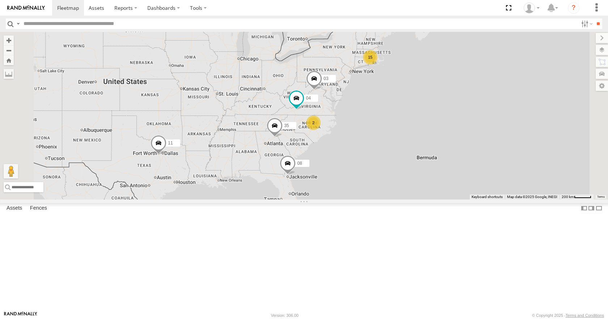
drag, startPoint x: 372, startPoint y: 171, endPoint x: 334, endPoint y: 169, distance: 38.1
click at [334, 169] on div "15 35 08 04 11 2 03" at bounding box center [304, 115] width 608 height 167
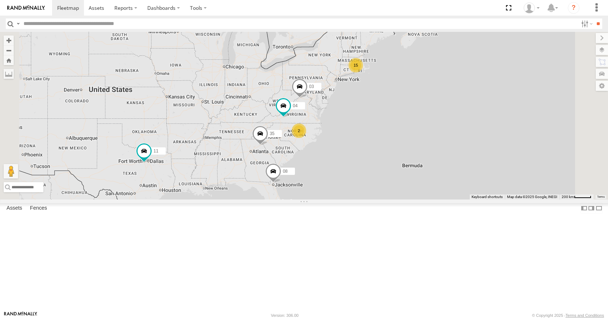
drag, startPoint x: 383, startPoint y: 150, endPoint x: 322, endPoint y: 160, distance: 62.3
click at [322, 160] on div "15 35 08 04 11 2 03" at bounding box center [304, 115] width 608 height 167
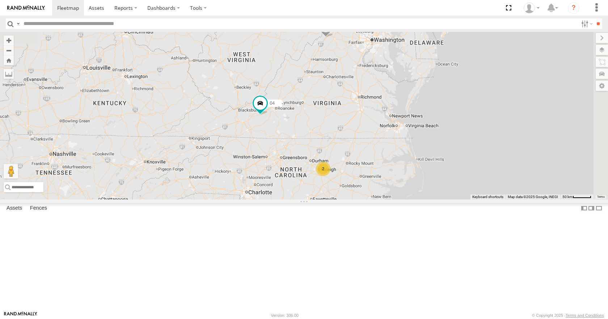
drag, startPoint x: 415, startPoint y: 166, endPoint x: 334, endPoint y: 262, distance: 125.7
click at [334, 199] on div "35 04 03 08 11 14 2" at bounding box center [304, 115] width 608 height 167
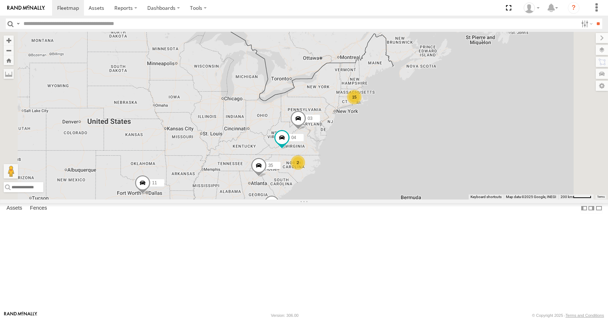
drag, startPoint x: 397, startPoint y: 233, endPoint x: 427, endPoint y: 208, distance: 39.6
click at [427, 199] on div "35 04 03 08 11 15 2" at bounding box center [304, 115] width 608 height 167
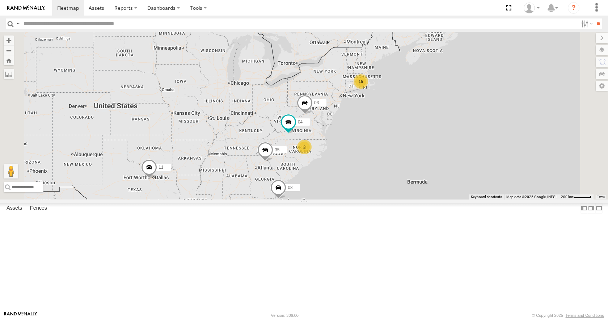
drag, startPoint x: 418, startPoint y: 204, endPoint x: 424, endPoint y: 187, distance: 18.1
click at [424, 187] on div "35 04 03 08 11 15 2" at bounding box center [304, 115] width 608 height 167
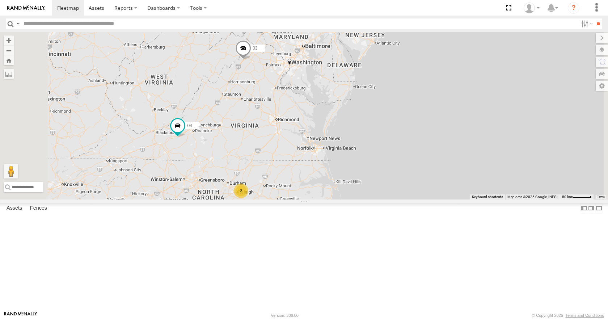
drag, startPoint x: 413, startPoint y: 179, endPoint x: 421, endPoint y: 175, distance: 8.9
click at [421, 175] on div "35 04 03 08 11 14 2" at bounding box center [304, 115] width 608 height 167
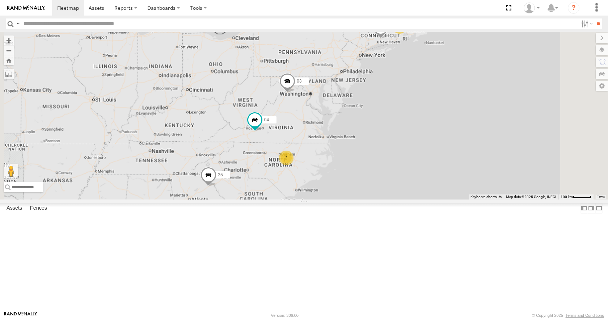
drag, startPoint x: 442, startPoint y: 145, endPoint x: 434, endPoint y: 152, distance: 10.8
click at [434, 152] on div "35 04 03 08 11 14 14 2" at bounding box center [304, 115] width 608 height 167
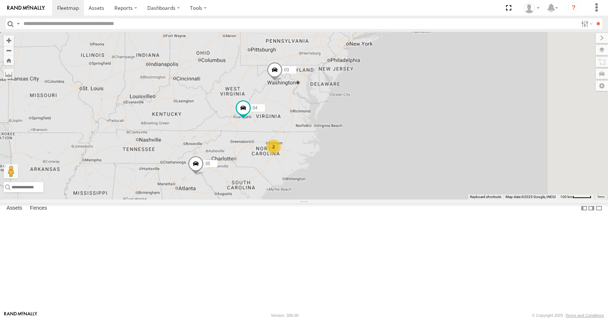
drag, startPoint x: 425, startPoint y: 109, endPoint x: 417, endPoint y: 93, distance: 18.6
click at [417, 93] on div "35 04 03 08 11 14 14 2" at bounding box center [304, 115] width 608 height 167
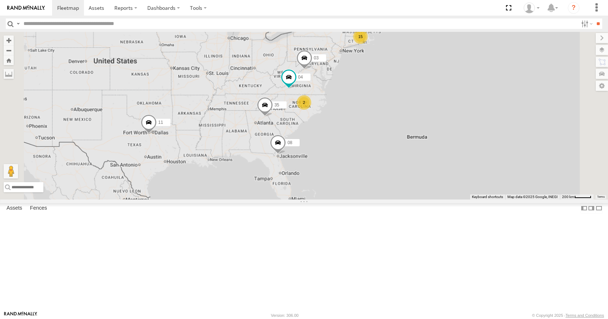
drag, startPoint x: 416, startPoint y: 97, endPoint x: 421, endPoint y: 107, distance: 10.9
click at [421, 107] on div "35 04 03 08 11 15 2" at bounding box center [304, 115] width 608 height 167
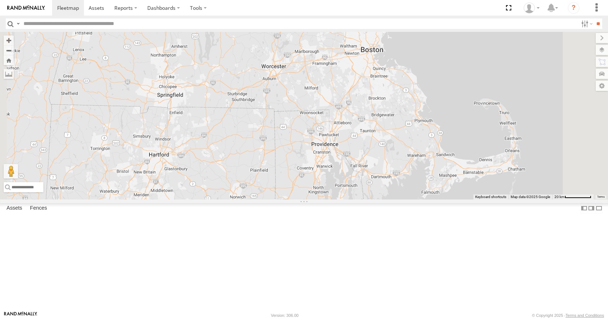
drag, startPoint x: 511, startPoint y: 64, endPoint x: 465, endPoint y: 177, distance: 122.3
click at [465, 177] on div "35 08 04 11 03" at bounding box center [304, 115] width 608 height 167
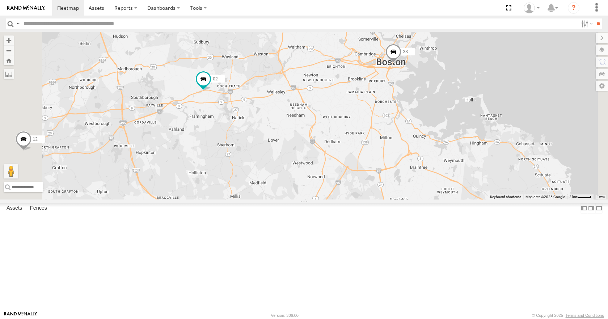
drag, startPoint x: 472, startPoint y: 95, endPoint x: 471, endPoint y: 164, distance: 69.9
click at [471, 164] on div "35 08 04 11 03 14 33 12 05 02 4 6" at bounding box center [304, 115] width 608 height 167
drag, startPoint x: 464, startPoint y: 123, endPoint x: 544, endPoint y: 132, distance: 81.2
click at [544, 132] on div "35 08 04 11 03 14 33 12 05 02 4 6" at bounding box center [304, 115] width 608 height 167
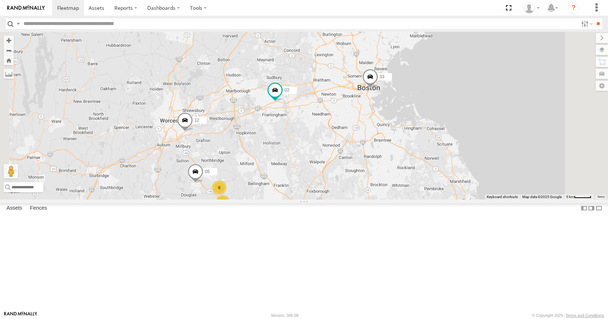
drag, startPoint x: 436, startPoint y: 159, endPoint x: 395, endPoint y: 171, distance: 42.6
click at [395, 171] on div "35 08 04 11 03 14 33 12 05 02 4 6" at bounding box center [304, 115] width 608 height 167
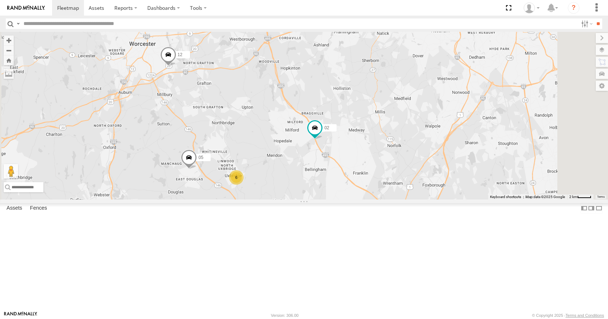
drag, startPoint x: 399, startPoint y: 159, endPoint x: 366, endPoint y: 202, distance: 54.5
click at [366, 199] on div "35 08 04 11 03 14 33 12 05 02 4 6" at bounding box center [304, 115] width 608 height 167
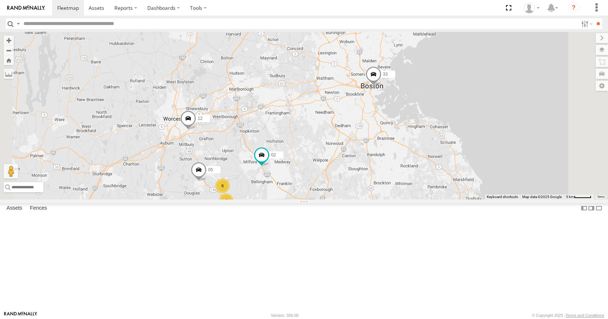
drag, startPoint x: 386, startPoint y: 166, endPoint x: 361, endPoint y: 191, distance: 35.9
click at [361, 191] on div "35 08 04 11 03 14 33 12 05 02 4 6" at bounding box center [304, 115] width 608 height 167
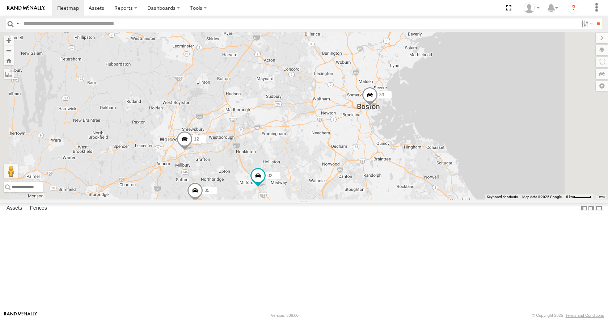
drag, startPoint x: 397, startPoint y: 141, endPoint x: 393, endPoint y: 162, distance: 22.1
click at [393, 162] on div "35 08 04 11 03 14 33 12 05 02 4 6" at bounding box center [304, 115] width 608 height 167
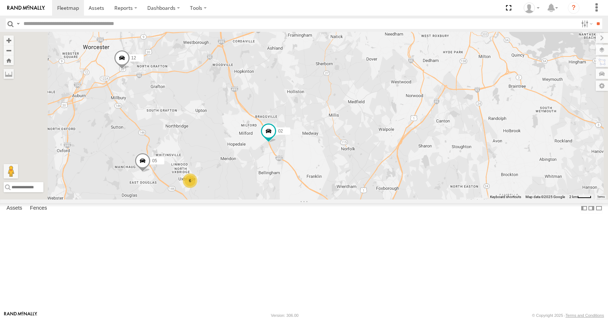
drag, startPoint x: 374, startPoint y: 164, endPoint x: 385, endPoint y: 121, distance: 45.2
click at [385, 121] on div "35 08 04 11 03 14 33 12 05 02 4 6" at bounding box center [304, 115] width 608 height 167
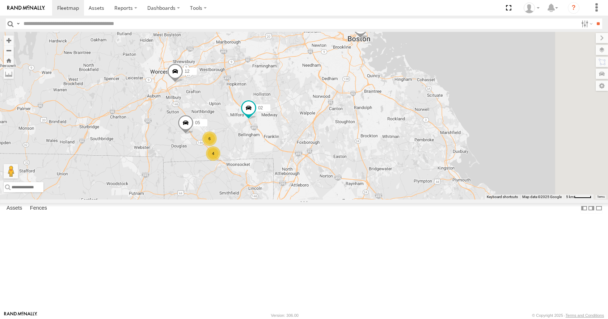
drag, startPoint x: 311, startPoint y: 124, endPoint x: 312, endPoint y: 151, distance: 26.4
click at [312, 151] on div "35 08 04 11 03 14 33 12 05 02 4 6" at bounding box center [304, 115] width 608 height 167
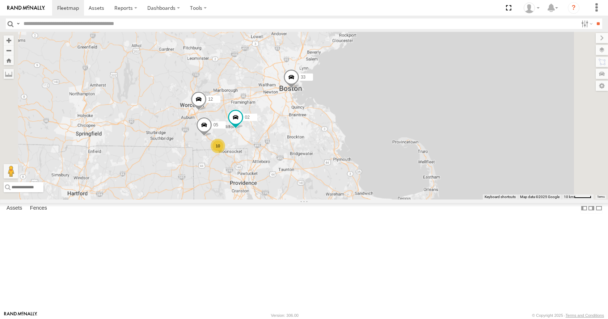
drag, startPoint x: 322, startPoint y: 144, endPoint x: 320, endPoint y: 164, distance: 20.0
click at [320, 164] on div "35 08 04 11 03 14 33 12 05 02 10" at bounding box center [304, 115] width 608 height 167
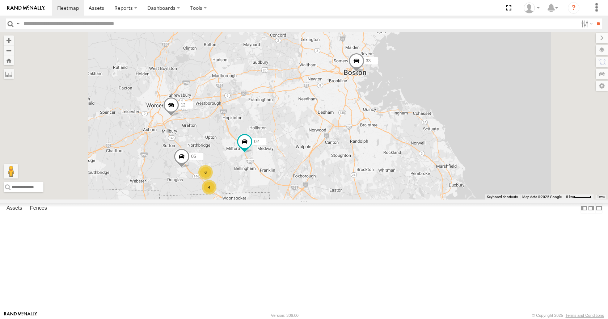
drag, startPoint x: 311, startPoint y: 180, endPoint x: 318, endPoint y: 164, distance: 17.0
click at [318, 164] on div "35 08 04 11 03 14 33 12 05 02 4 6" at bounding box center [304, 115] width 608 height 167
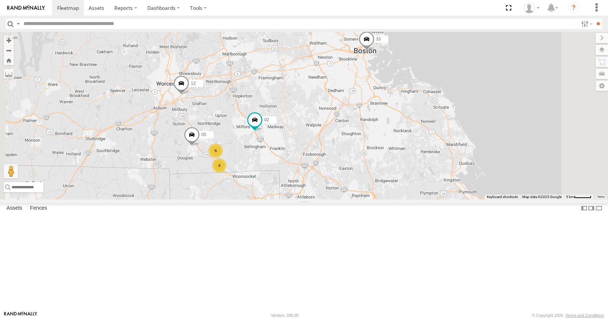
drag, startPoint x: 326, startPoint y: 158, endPoint x: 331, endPoint y: 148, distance: 10.4
click at [331, 148] on div "35 08 04 11 03 14 33 12 05 02 4 6" at bounding box center [304, 115] width 608 height 167
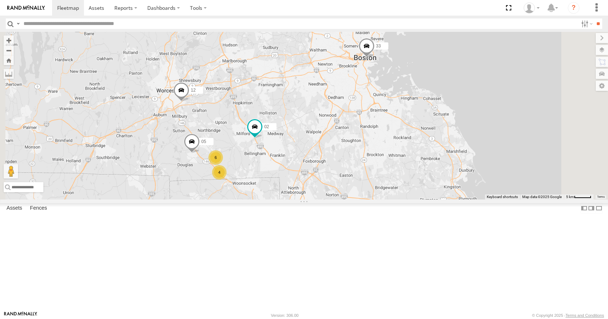
drag, startPoint x: 334, startPoint y: 155, endPoint x: 334, endPoint y: 163, distance: 8.3
click at [334, 163] on div "35 08 04 11 03 14 33 12 05 02 4 6" at bounding box center [304, 115] width 608 height 167
click at [334, 157] on div "35 08 04 11 03 14 33 12 05 02 4 6" at bounding box center [304, 115] width 608 height 167
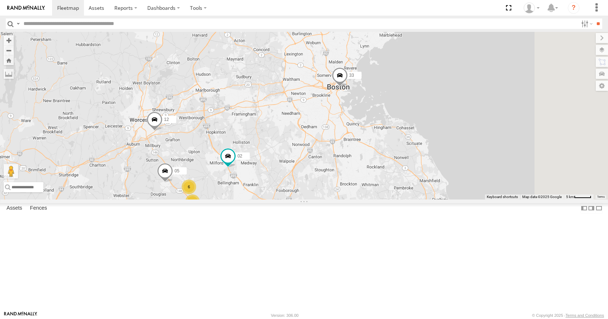
drag, startPoint x: 455, startPoint y: 155, endPoint x: 426, endPoint y: 184, distance: 40.7
click at [426, 184] on div "35 08 04 11 03 14 33 12 05 02 4 6" at bounding box center [304, 115] width 608 height 167
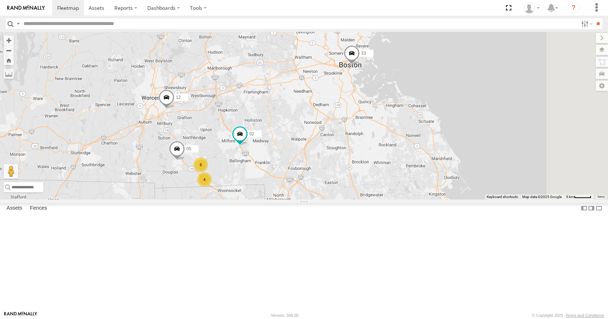
drag, startPoint x: 426, startPoint y: 184, endPoint x: 440, endPoint y: 161, distance: 27.1
click at [440, 161] on div "35 08 04 11 03 14 33 12 05 02 4 6" at bounding box center [304, 115] width 608 height 167
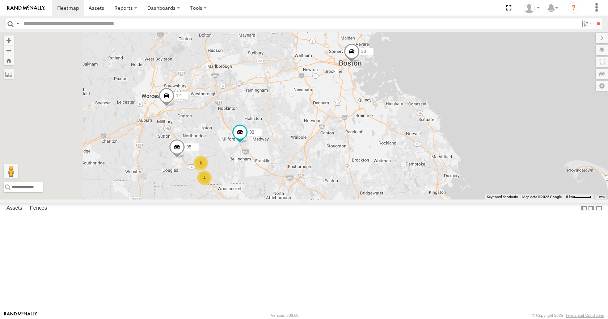
drag, startPoint x: 313, startPoint y: 133, endPoint x: 380, endPoint y: 133, distance: 66.6
click at [380, 133] on div "35 08 04 11 03 14 33 12 05 02 4 6" at bounding box center [304, 115] width 608 height 167
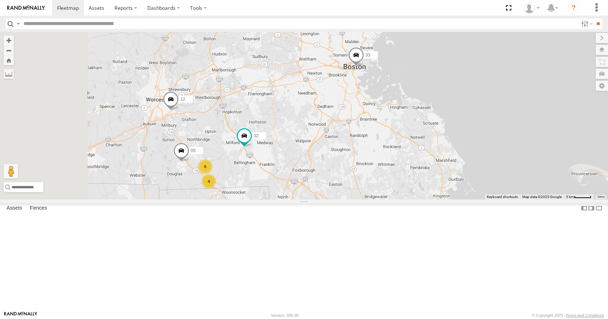
drag, startPoint x: 376, startPoint y: 121, endPoint x: 382, endPoint y: 127, distance: 8.2
click at [382, 127] on div "35 08 04 11 03 14 33 12 05 02 4 6" at bounding box center [304, 115] width 608 height 167
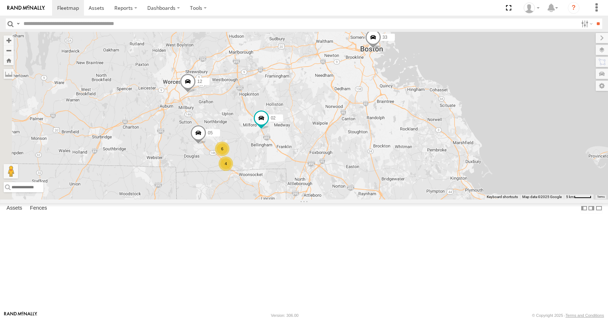
drag, startPoint x: 381, startPoint y: 112, endPoint x: 399, endPoint y: 92, distance: 26.9
click at [399, 92] on div "35 08 04 11 03 14 33 12 05 02 4 6" at bounding box center [304, 115] width 608 height 167
